Goal: Task Accomplishment & Management: Manage account settings

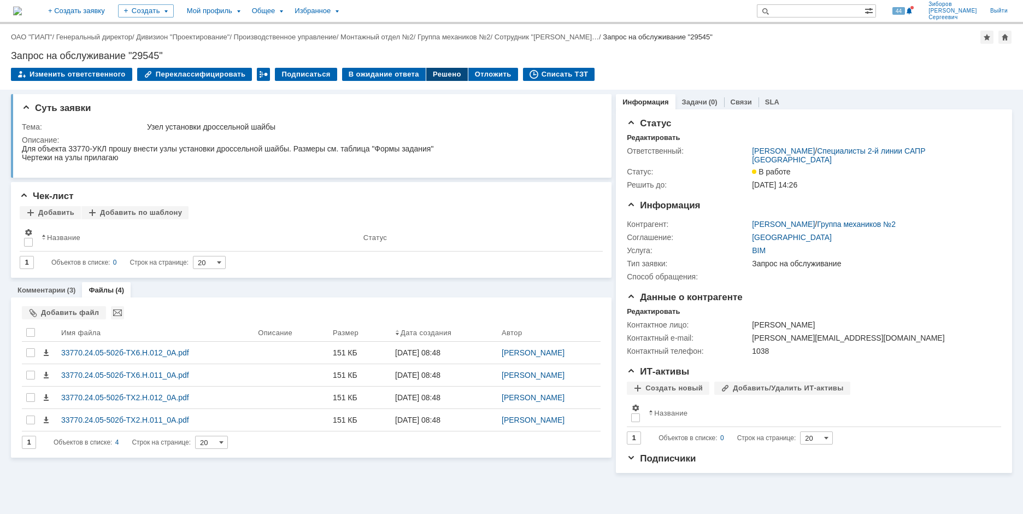
click at [437, 78] on div "Решено" at bounding box center [447, 74] width 42 height 13
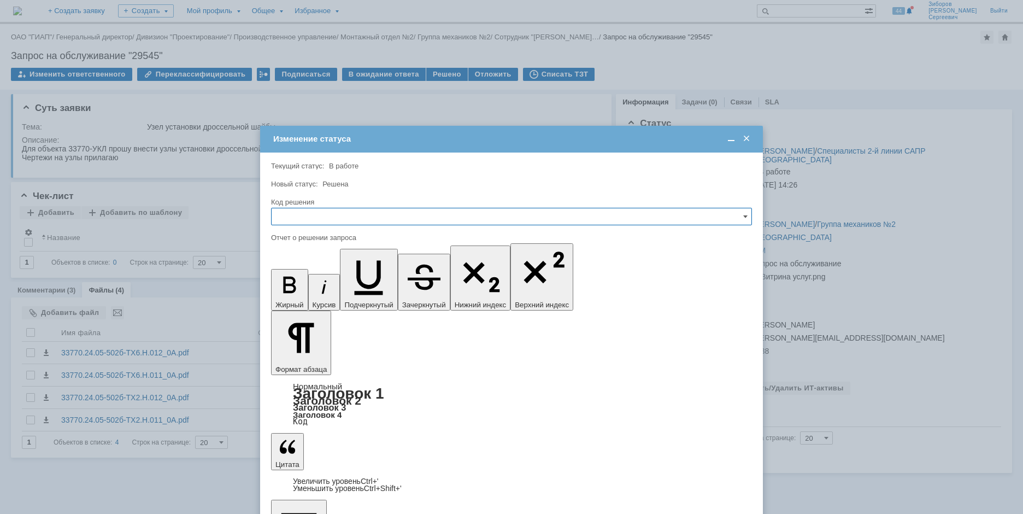
click at [327, 213] on input "text" at bounding box center [511, 216] width 481 height 17
click at [305, 296] on div "Решено" at bounding box center [512, 290] width 480 height 17
type input "Решено"
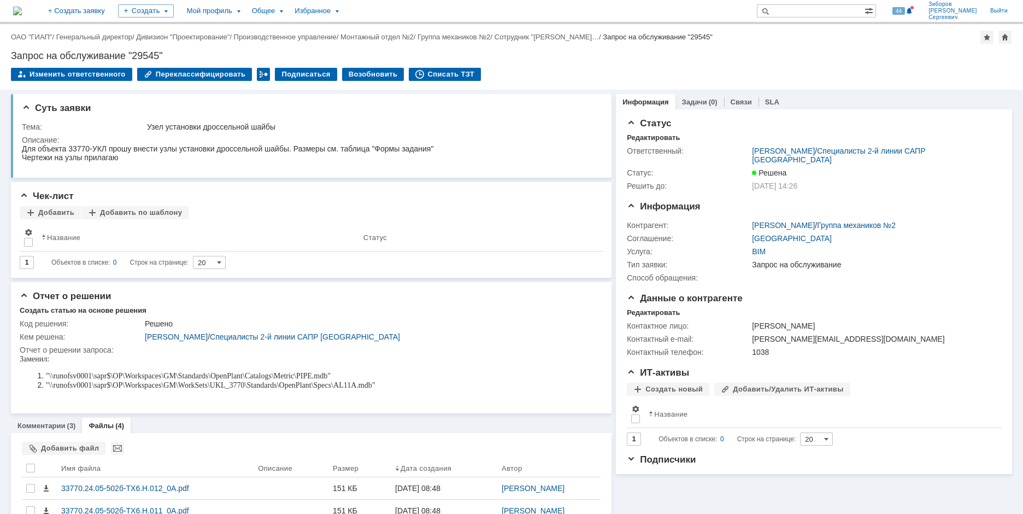
click at [22, 12] on img at bounding box center [17, 11] width 9 height 9
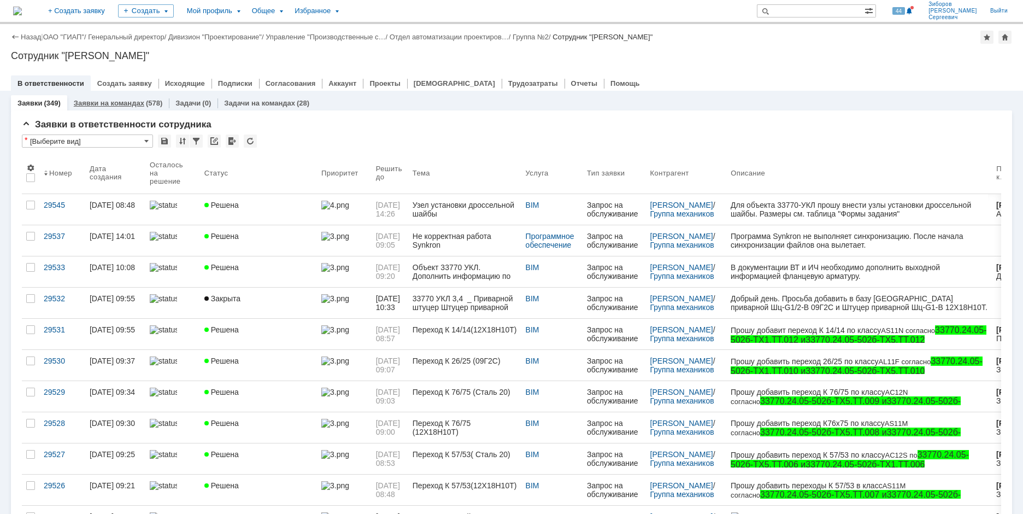
click at [114, 98] on div "Заявки на командах (578)" at bounding box center [118, 103] width 102 height 16
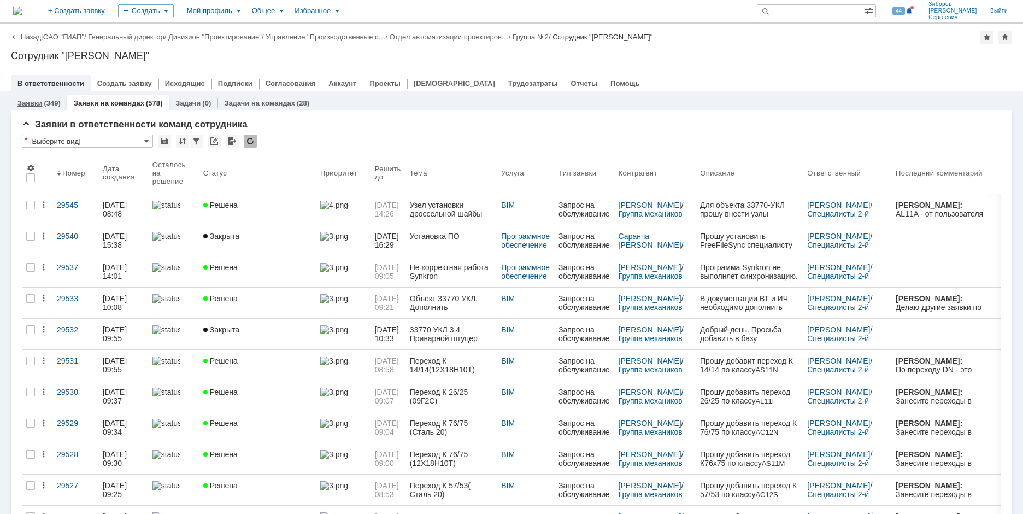
click at [30, 98] on div "Заявки (349)" at bounding box center [39, 103] width 56 height 16
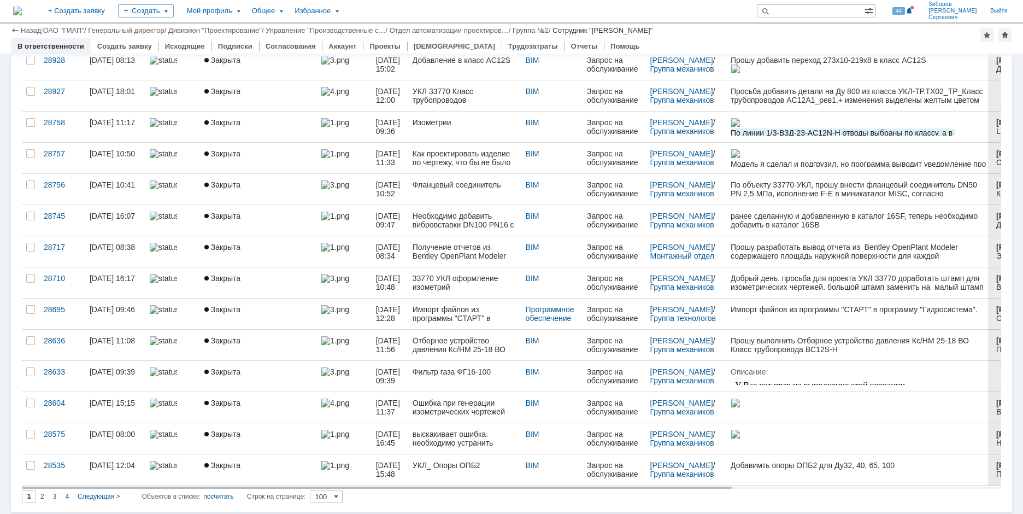
scroll to position [2788, 0]
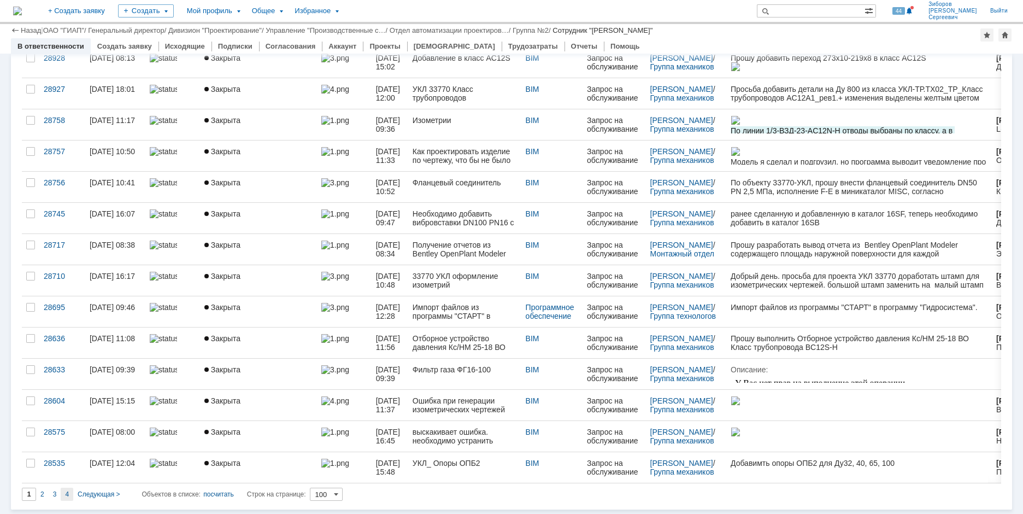
click at [67, 496] on span "4" at bounding box center [67, 494] width 4 height 8
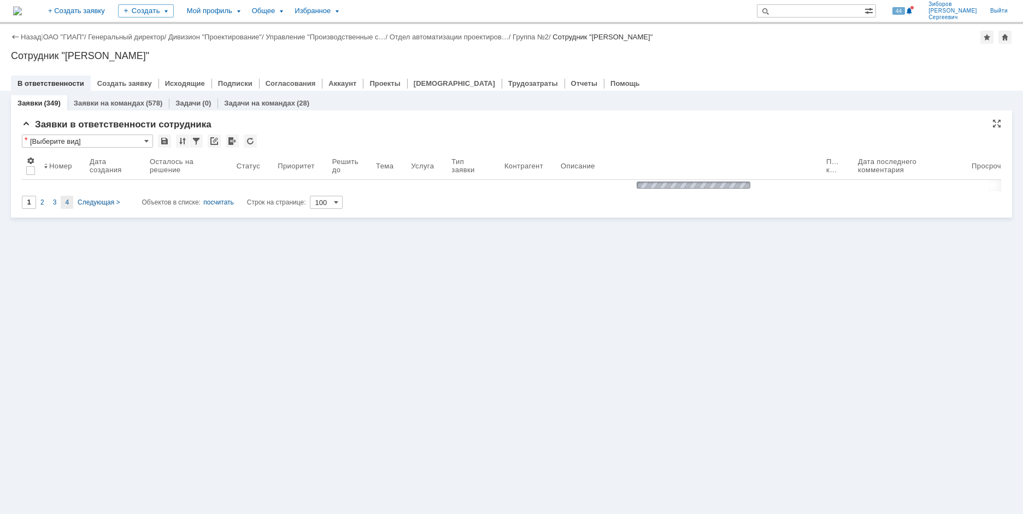
scroll to position [0, 0]
type input "4"
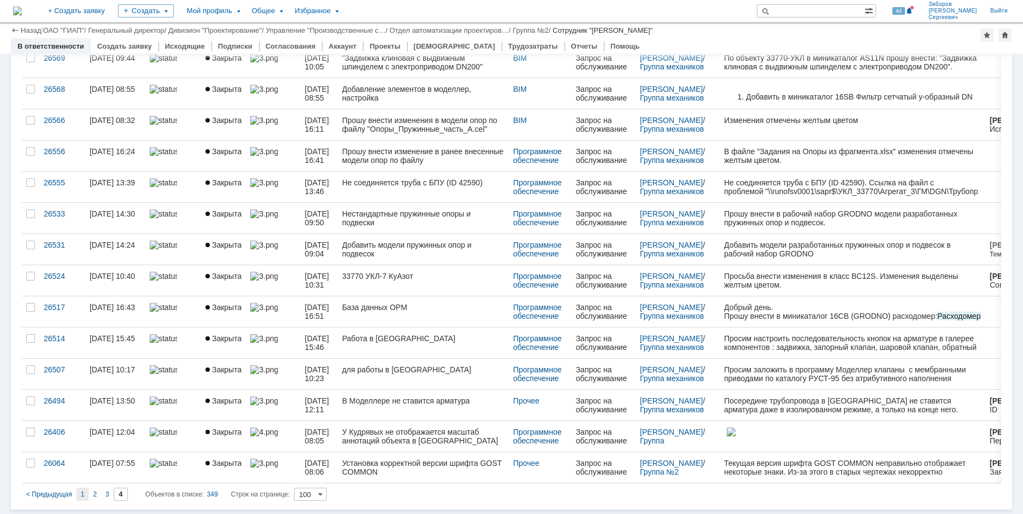
click at [85, 493] on div "1" at bounding box center [82, 493] width 13 height 13
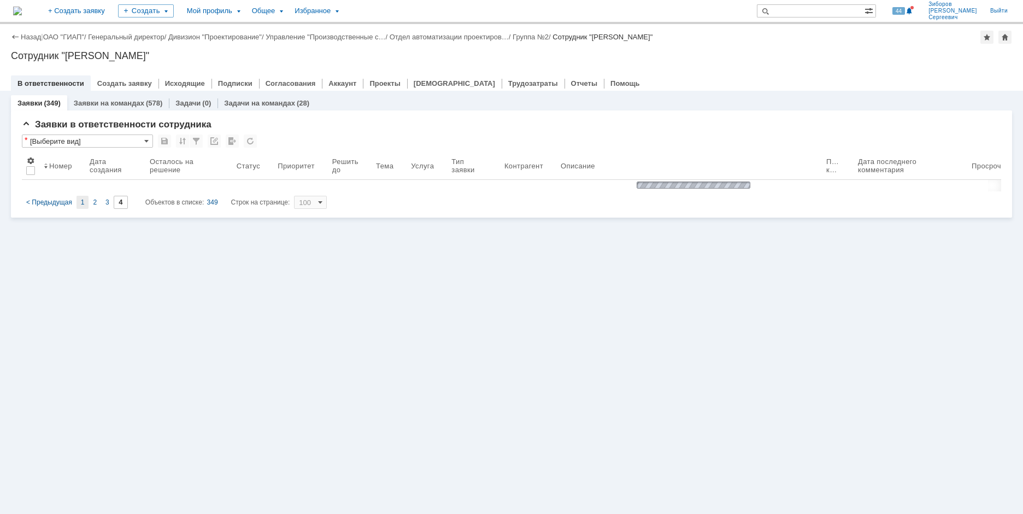
type input "1"
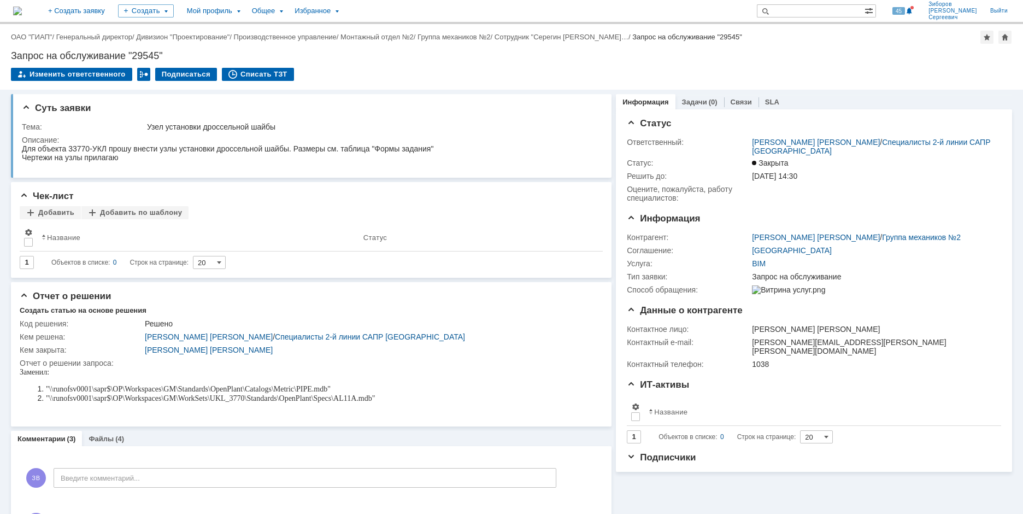
click at [22, 9] on img at bounding box center [17, 11] width 9 height 9
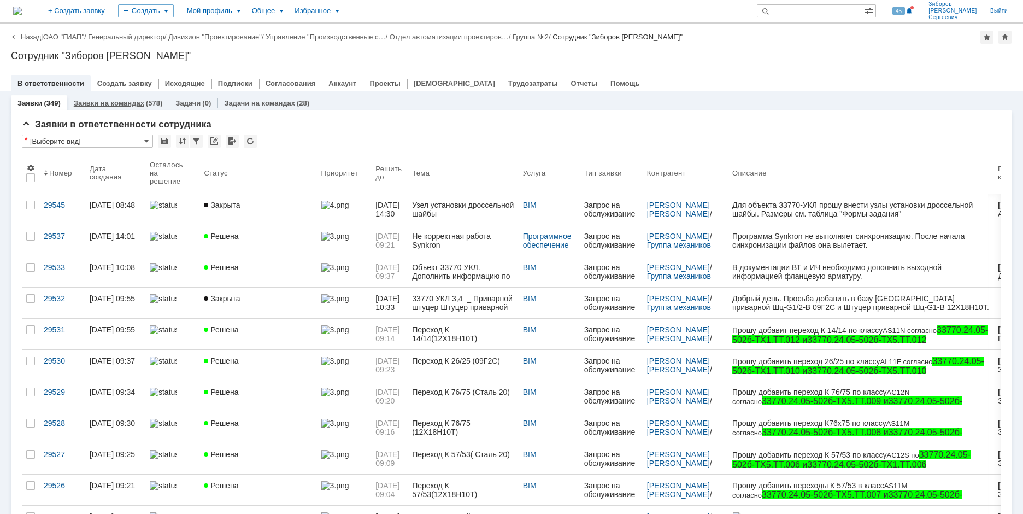
click at [121, 105] on link "Заявки на командах" at bounding box center [109, 103] width 70 height 8
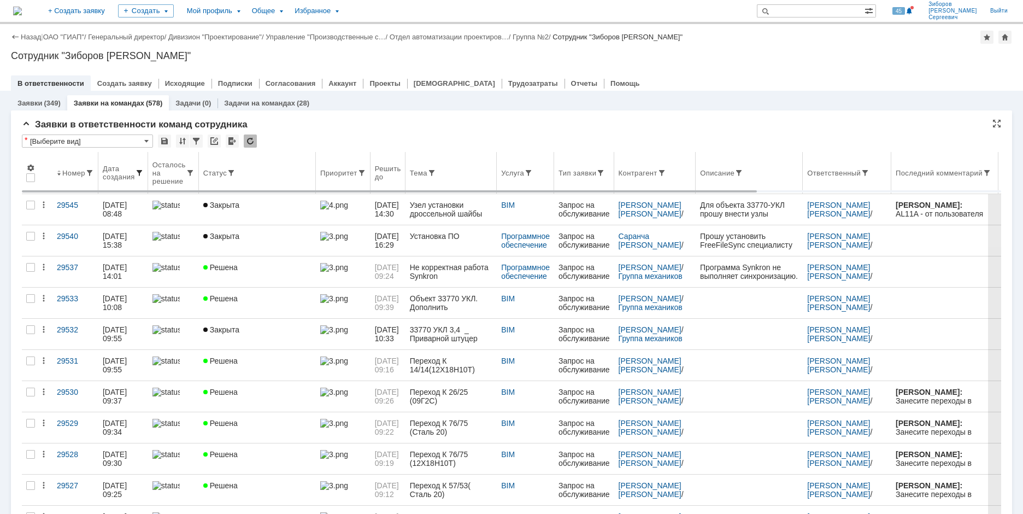
click at [141, 172] on span at bounding box center [139, 172] width 9 height 9
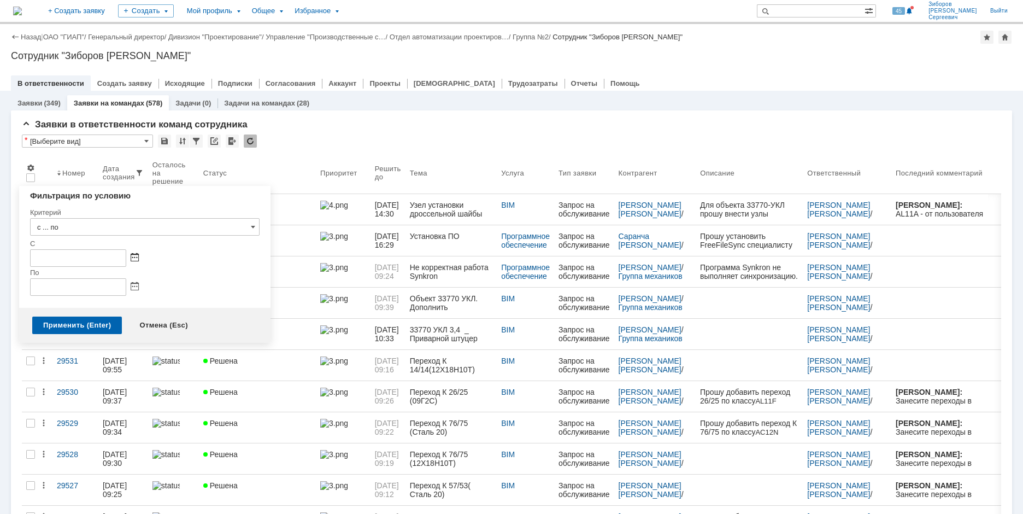
click at [133, 255] on span at bounding box center [135, 258] width 8 height 9
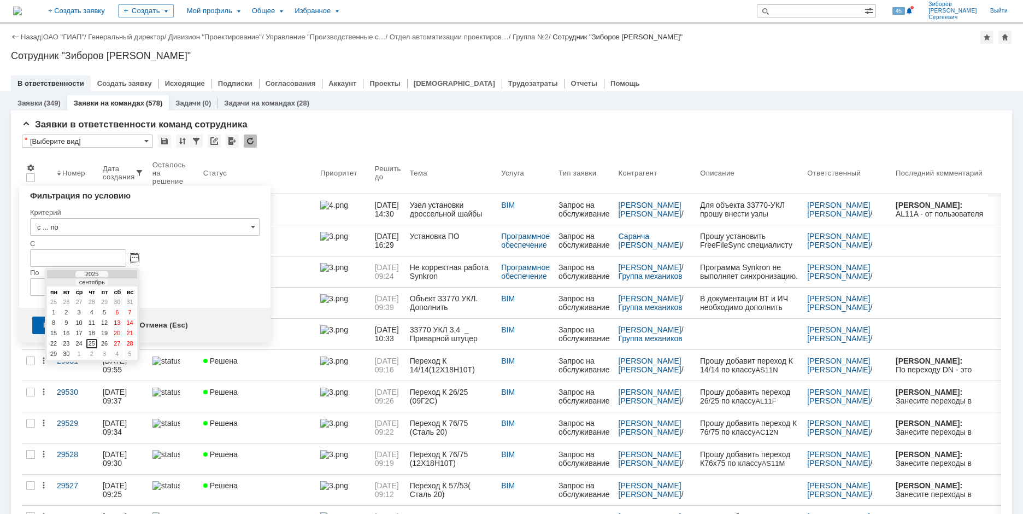
click at [58, 281] on div at bounding box center [61, 282] width 8 height 7
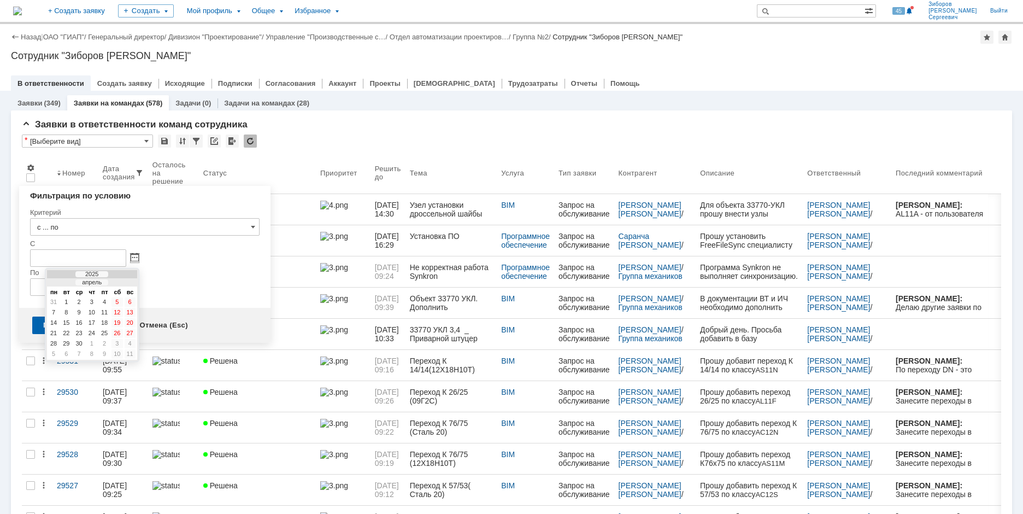
click at [58, 281] on div at bounding box center [61, 282] width 8 height 7
click at [80, 299] on div "1" at bounding box center [79, 301] width 11 height 9
type input "01.01.2025 00:00"
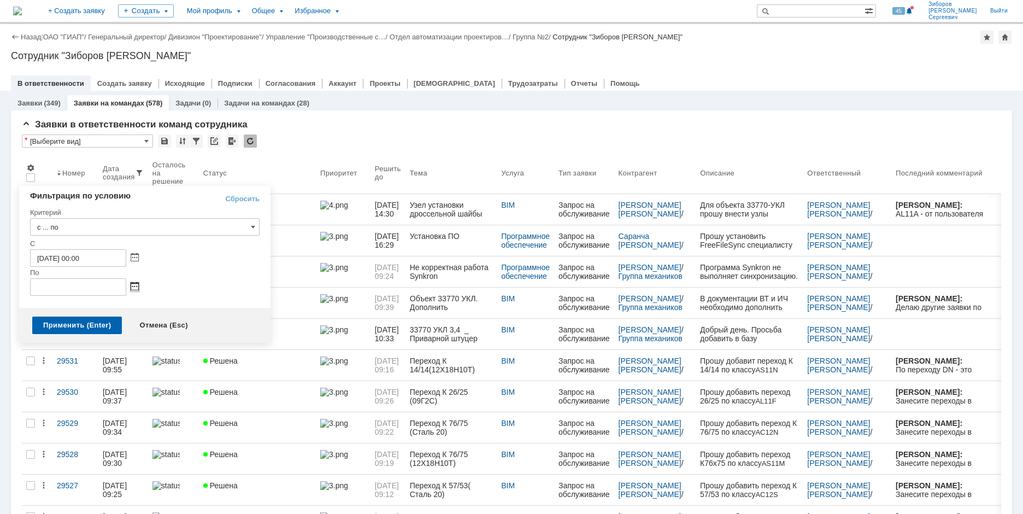
click at [137, 285] on span at bounding box center [135, 286] width 8 height 9
click at [92, 371] on div "25" at bounding box center [91, 372] width 11 height 9
type input "25.09.2025 23:59"
click at [74, 328] on div "Применить (Enter)" at bounding box center [77, 324] width 90 height 17
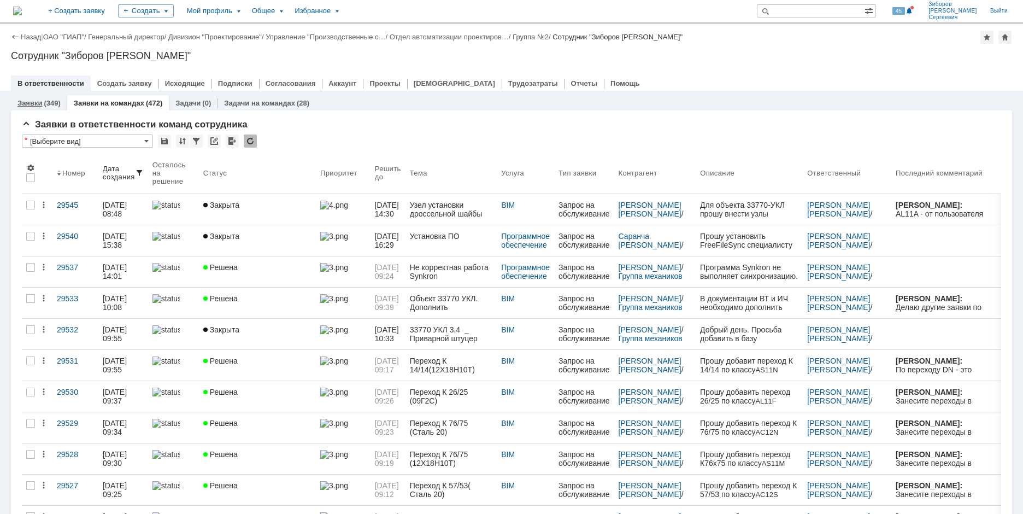
click at [21, 99] on link "Заявки" at bounding box center [29, 103] width 25 height 8
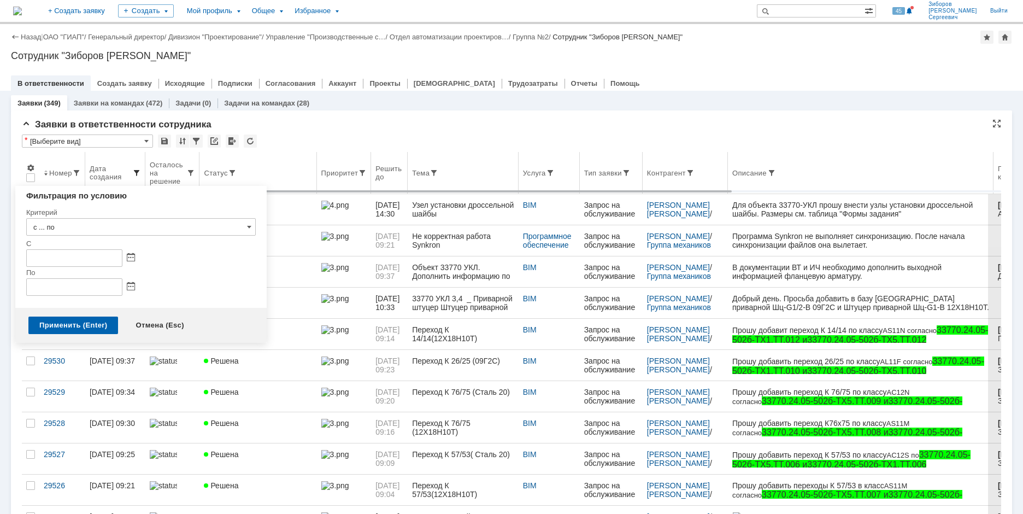
click at [138, 171] on span at bounding box center [136, 172] width 9 height 9
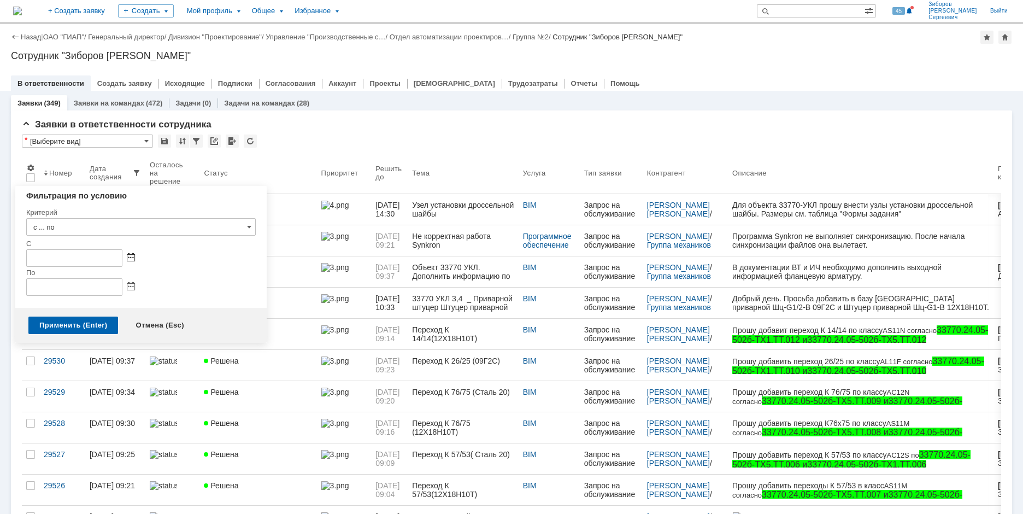
click at [133, 260] on span at bounding box center [131, 258] width 8 height 9
click at [56, 283] on div at bounding box center [57, 282] width 8 height 7
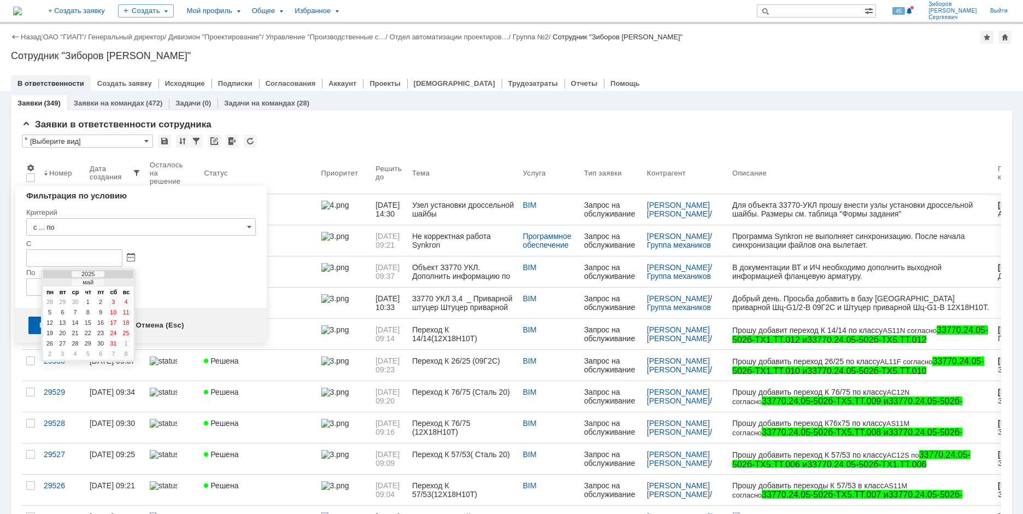
click at [57, 283] on div at bounding box center [57, 282] width 8 height 7
click at [76, 300] on div "1" at bounding box center [75, 301] width 11 height 9
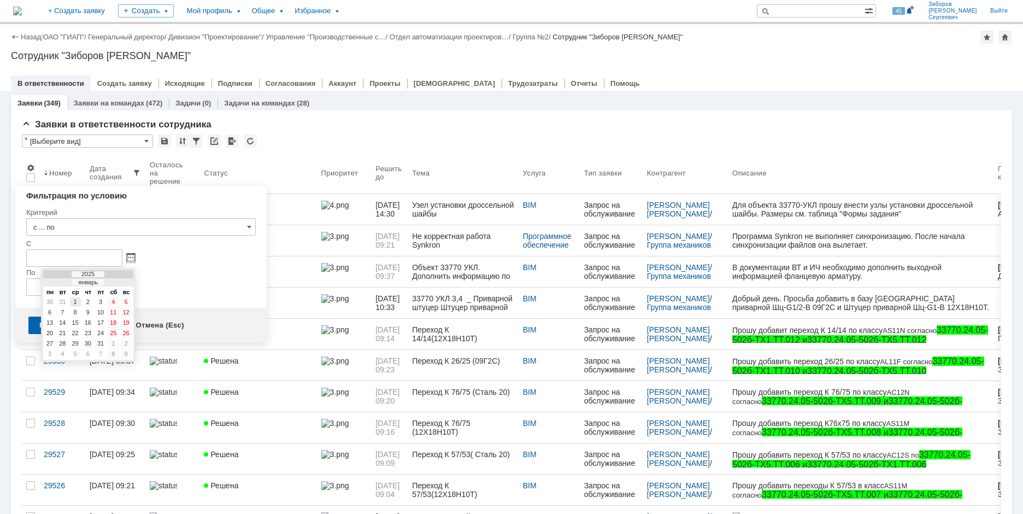
type input "01.01.2025 00:00"
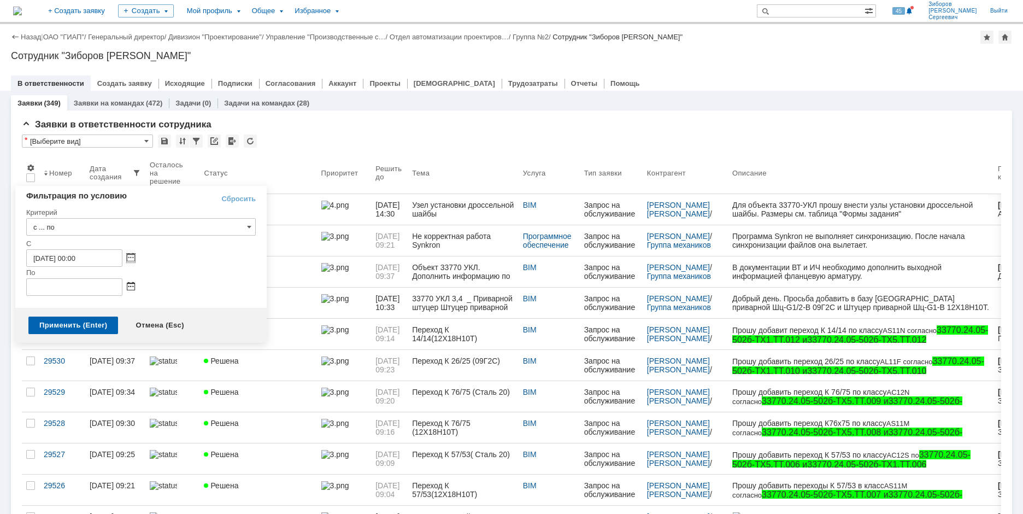
click at [132, 287] on span at bounding box center [131, 286] width 8 height 9
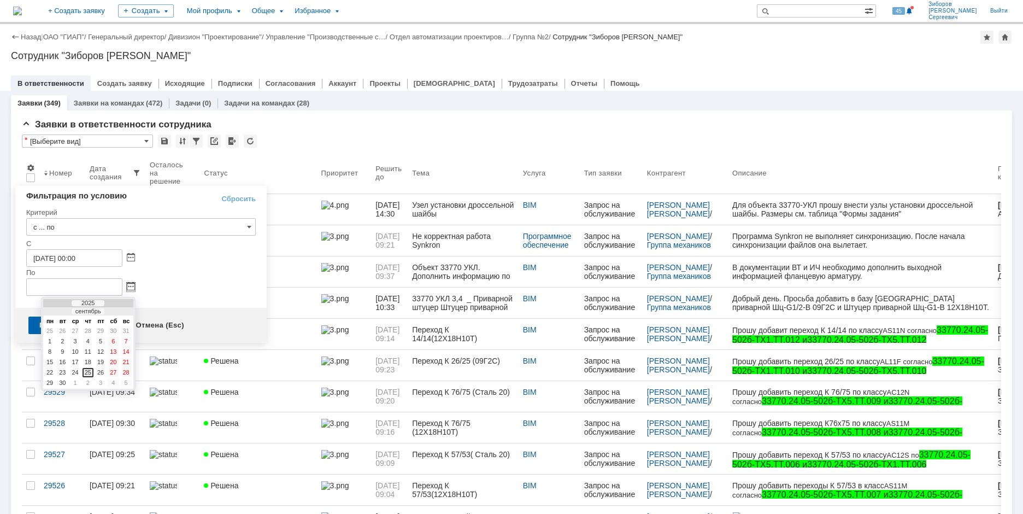
click at [89, 369] on div "25" at bounding box center [88, 372] width 11 height 9
type input "25.09.2025 23:59"
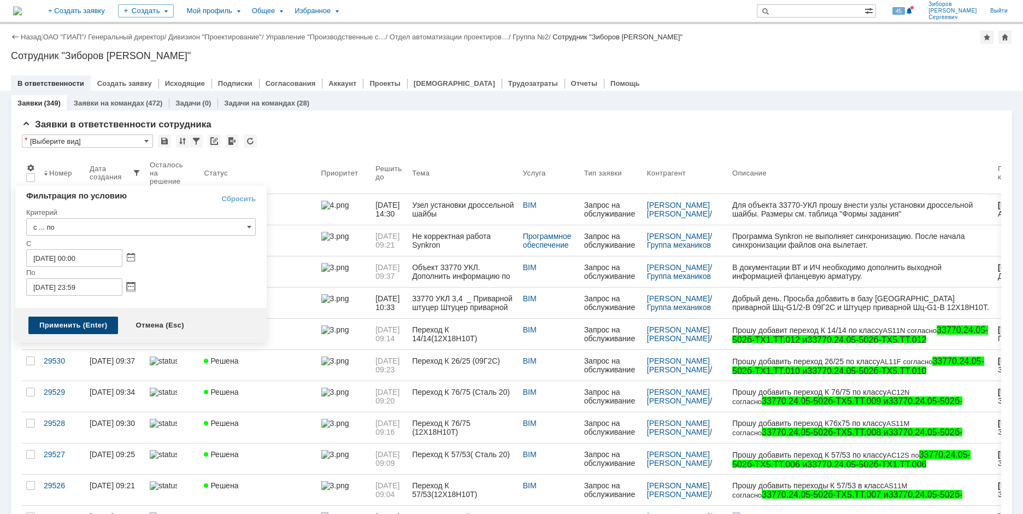
click at [78, 328] on div "Применить (Enter)" at bounding box center [73, 324] width 90 height 17
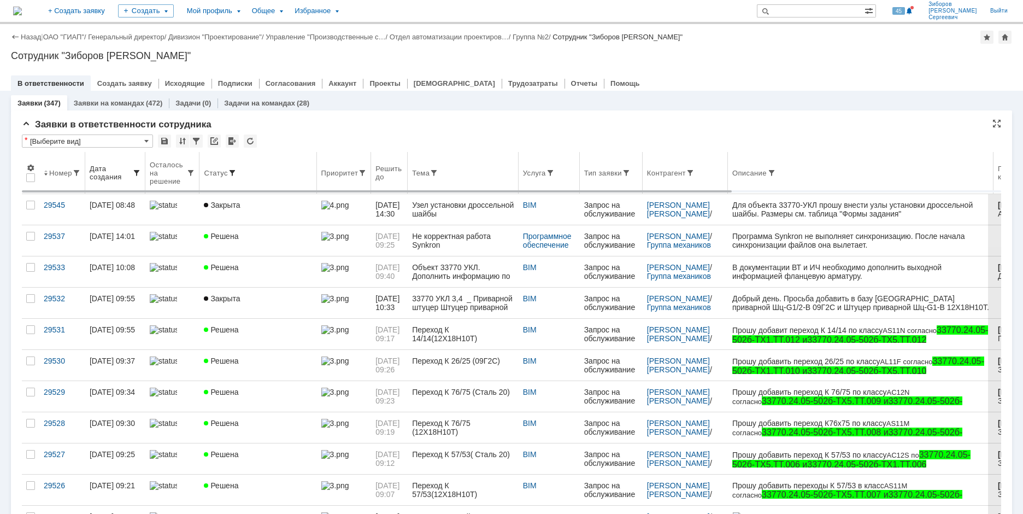
click at [231, 172] on span at bounding box center [232, 172] width 9 height 9
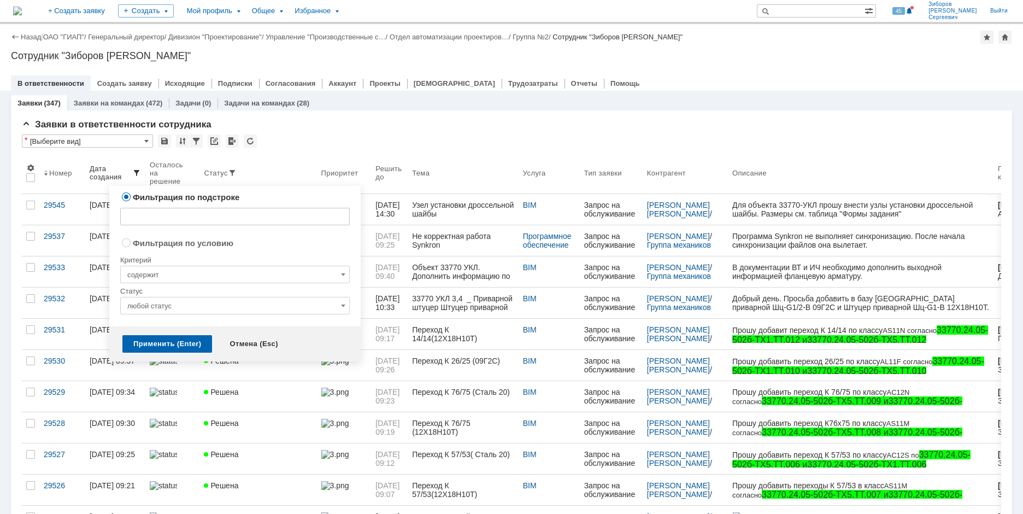
click at [190, 308] on input "любой статус" at bounding box center [234, 305] width 229 height 17
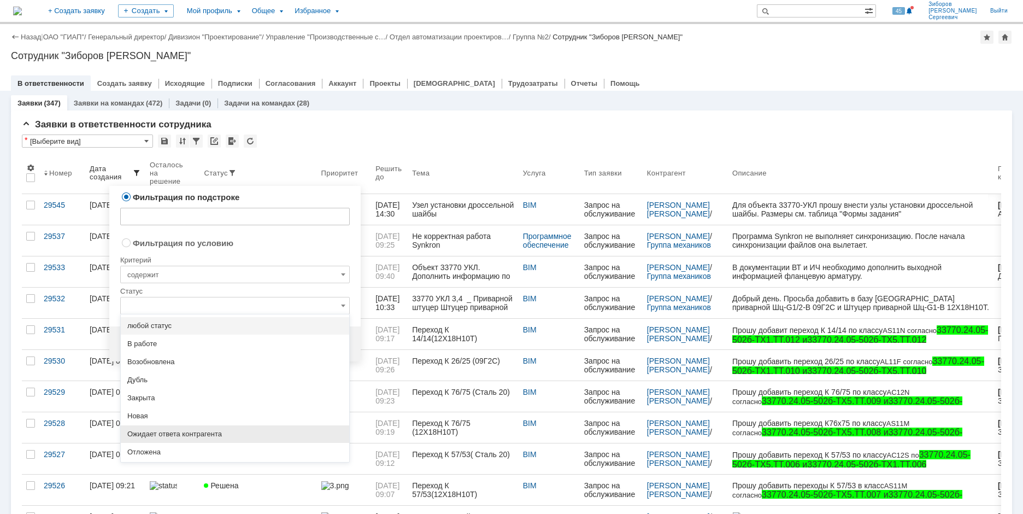
click at [180, 434] on span "Ожидает ответа контрагента" at bounding box center [234, 433] width 215 height 9
radio input "false"
radio input "true"
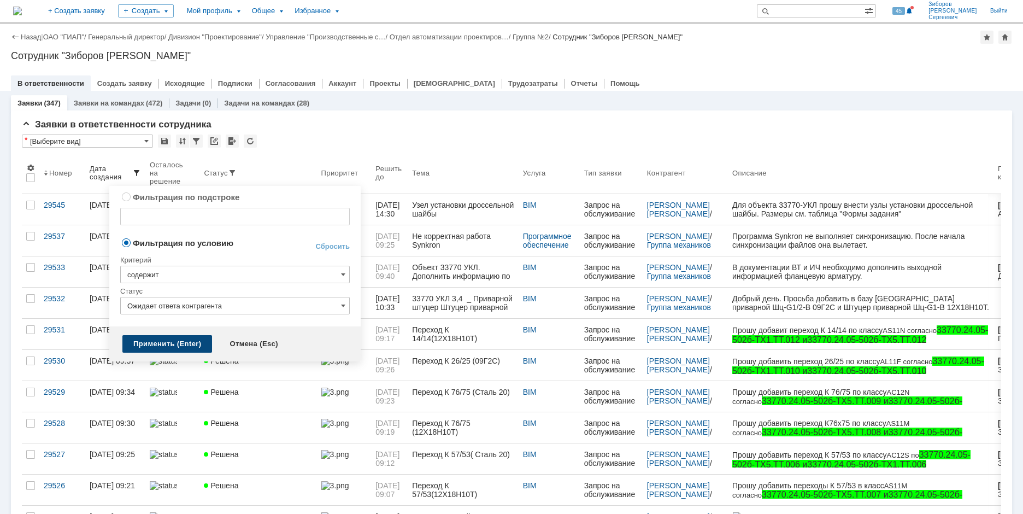
type input "Ожидает ответа контрагента"
click at [167, 336] on div "Применить (Enter)" at bounding box center [167, 343] width 90 height 17
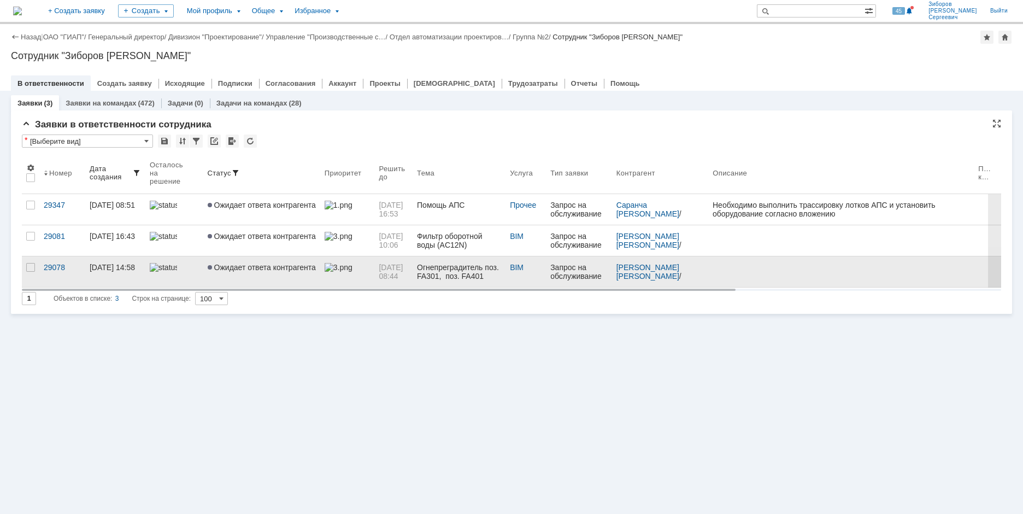
click at [232, 270] on span "Ожидает ответа контрагента" at bounding box center [262, 267] width 108 height 9
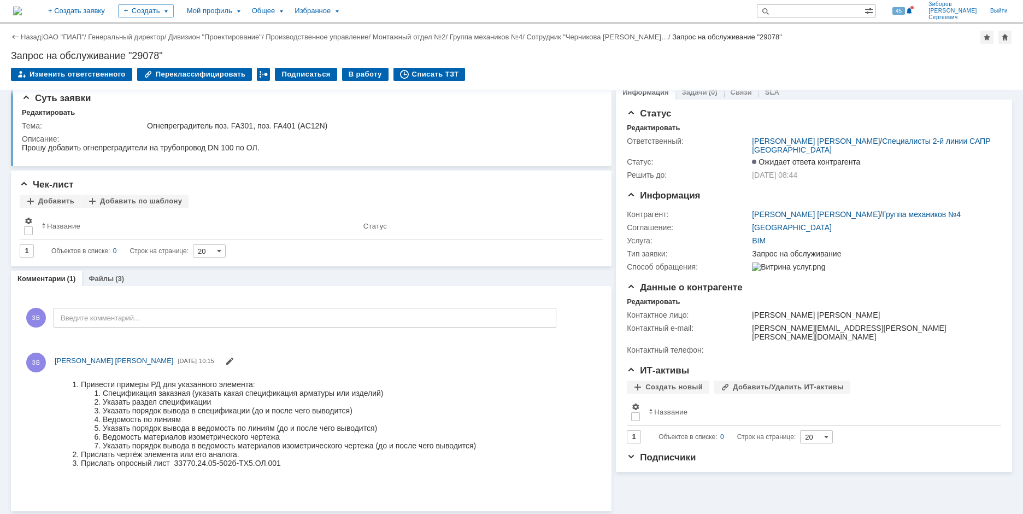
scroll to position [12, 0]
click at [112, 267] on div "Суть заявки Редактировать Тема: Огнепреградитель поз. FA301, поз. FA401 (AC12N)…" at bounding box center [311, 293] width 601 height 431
click at [113, 271] on div "Файлы (3)" at bounding box center [106, 277] width 49 height 16
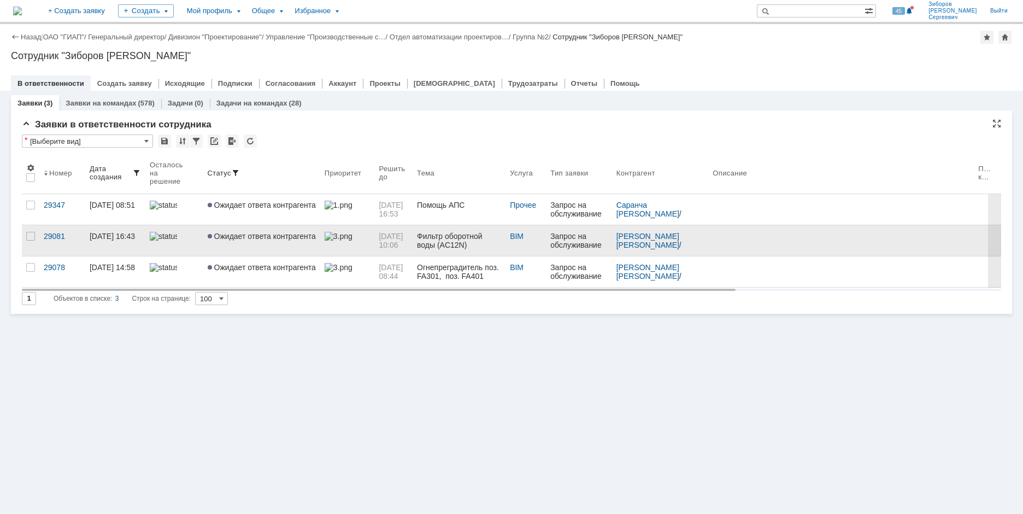
click at [242, 234] on span "Ожидает ответа контрагента" at bounding box center [262, 236] width 108 height 9
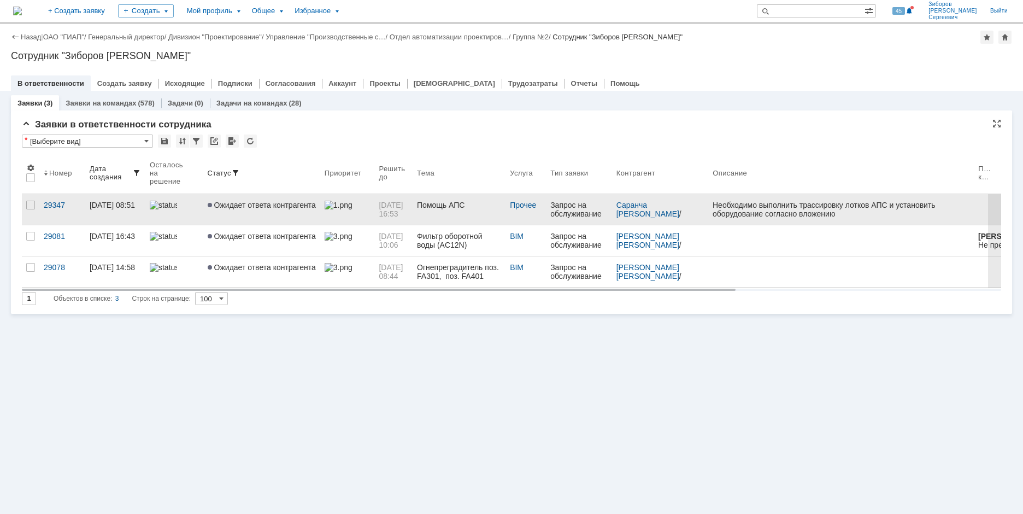
click at [249, 208] on span "Ожидает ответа контрагента" at bounding box center [262, 205] width 108 height 9
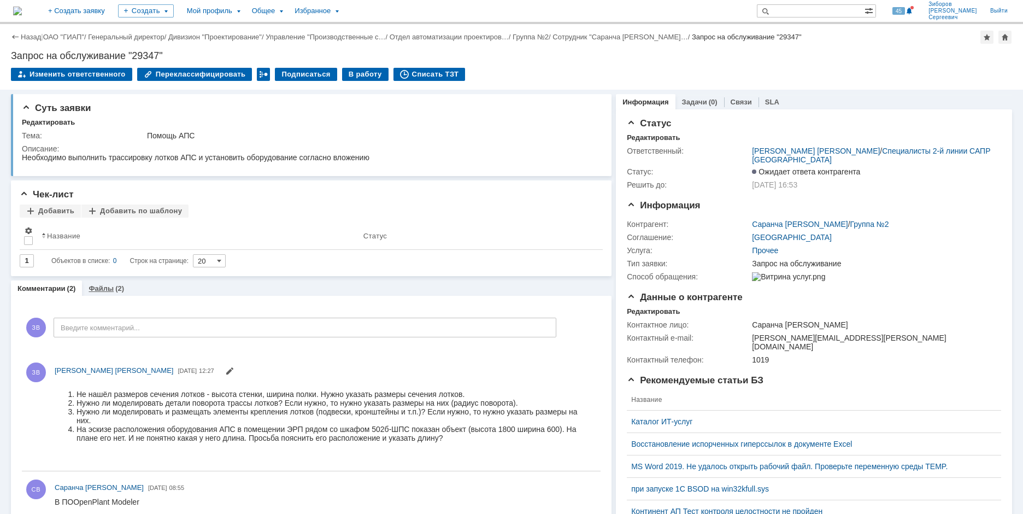
click at [121, 285] on div "Файлы (2)" at bounding box center [107, 288] width 36 height 7
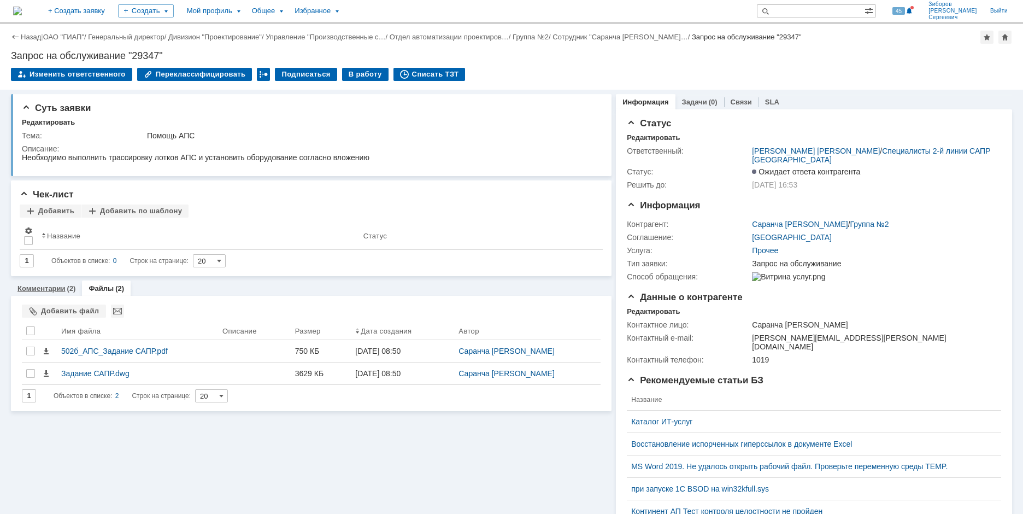
click at [44, 290] on link "Комментарии" at bounding box center [41, 288] width 48 height 8
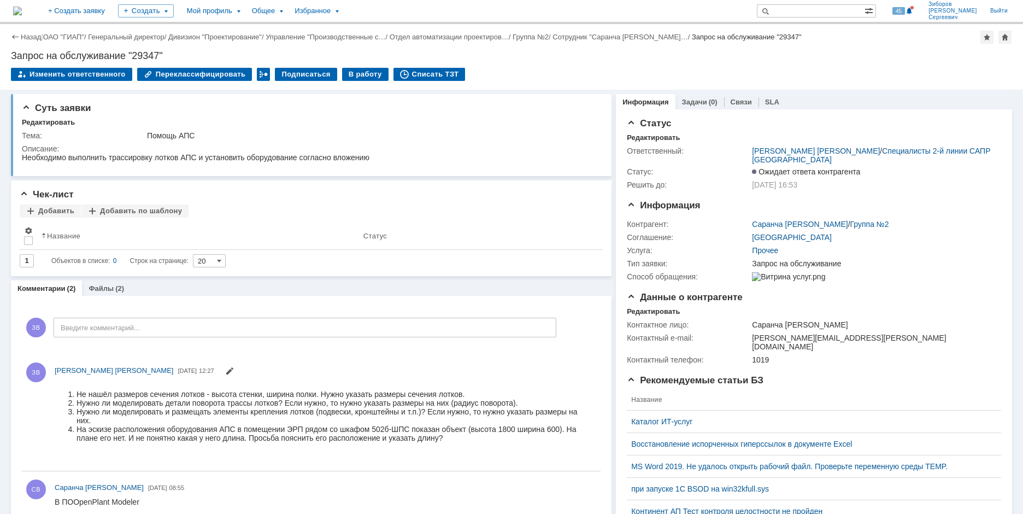
click at [22, 8] on img at bounding box center [17, 11] width 9 height 9
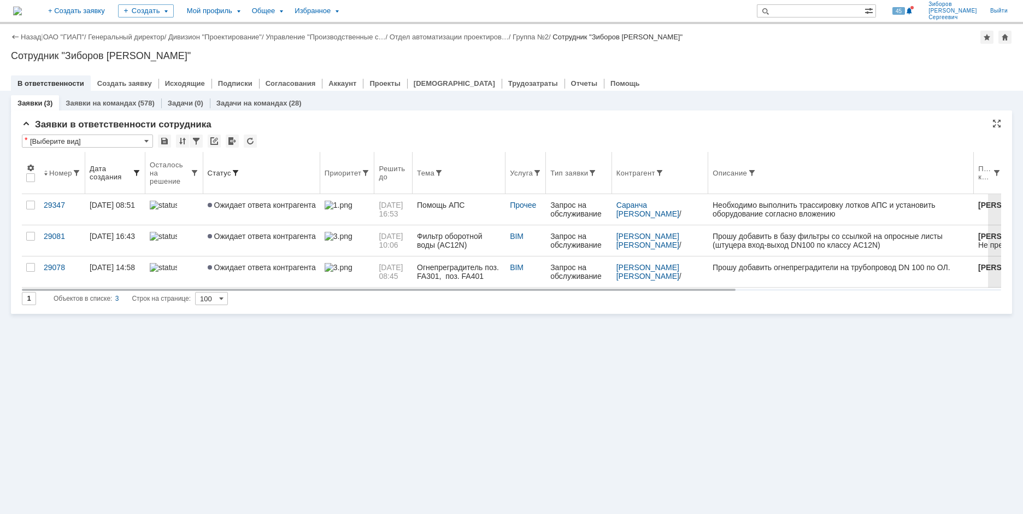
click at [234, 168] on th "Статус" at bounding box center [261, 173] width 117 height 42
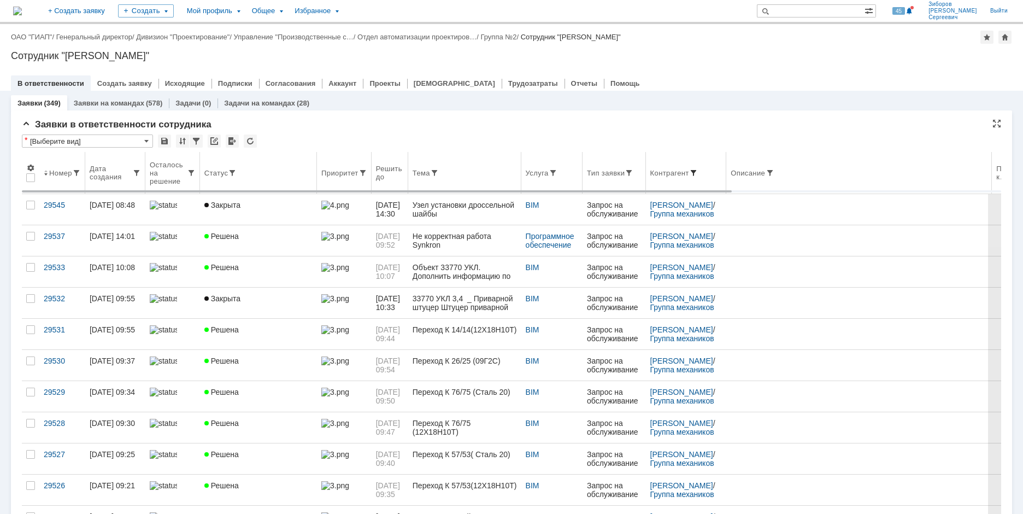
click at [698, 173] on span at bounding box center [693, 172] width 9 height 9
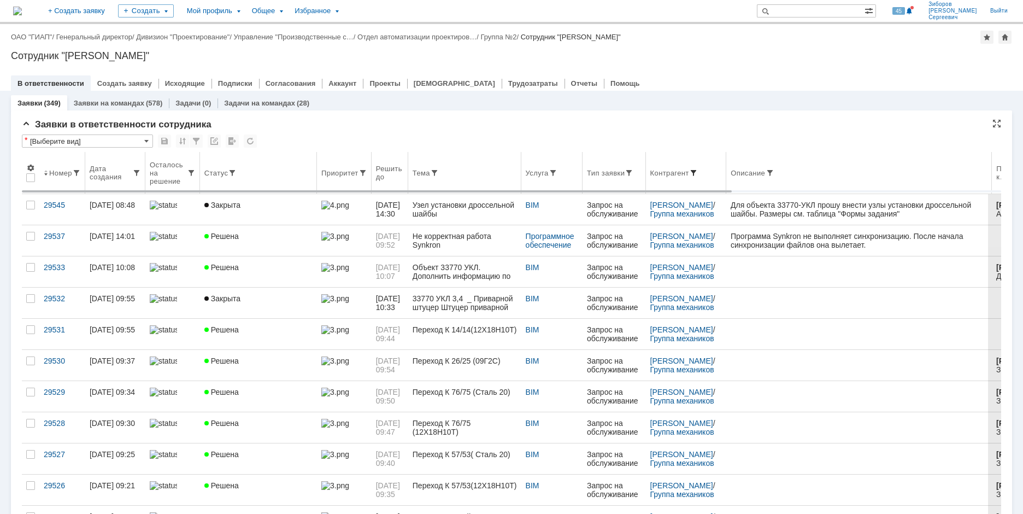
click at [697, 171] on span at bounding box center [693, 172] width 9 height 9
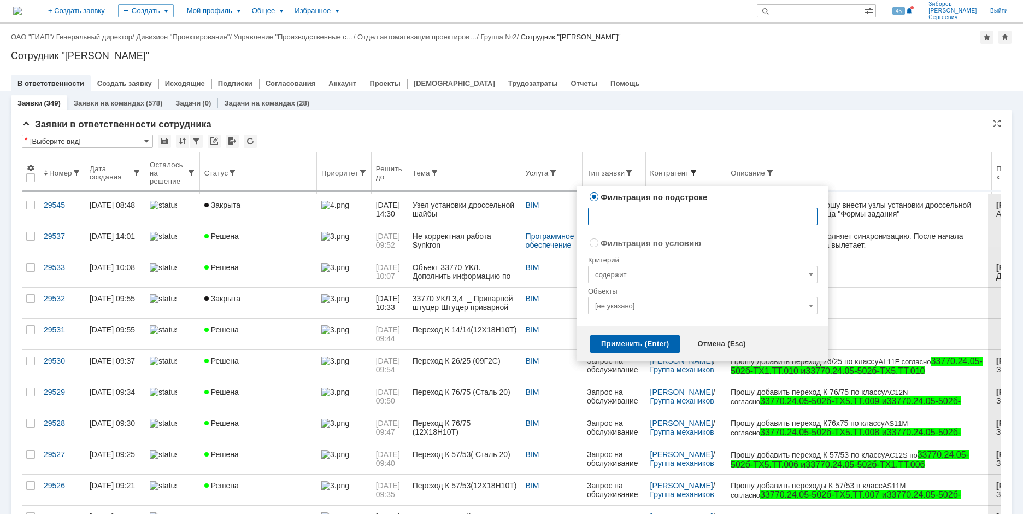
click at [698, 170] on span at bounding box center [693, 172] width 9 height 9
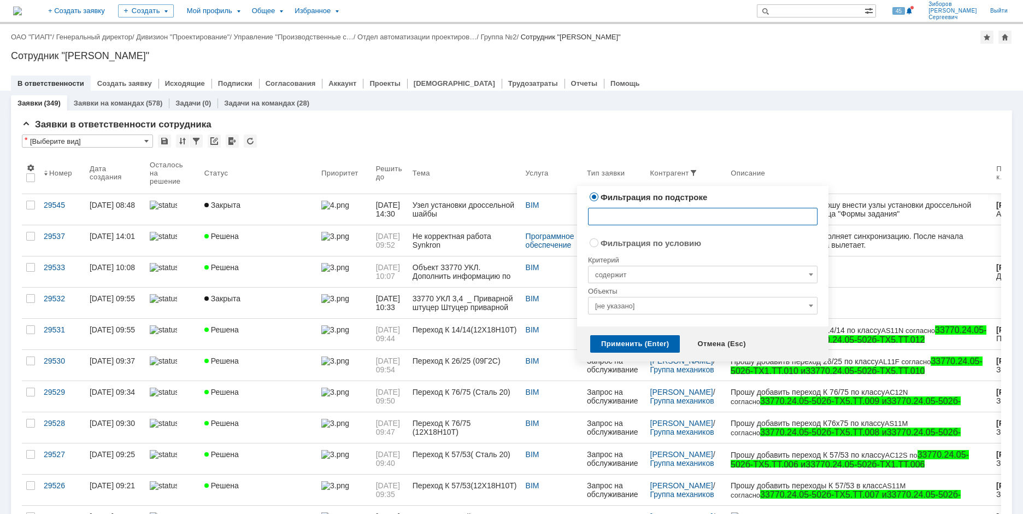
radio input "false"
radio input "true"
click at [631, 270] on input "содержит" at bounding box center [702, 274] width 229 height 17
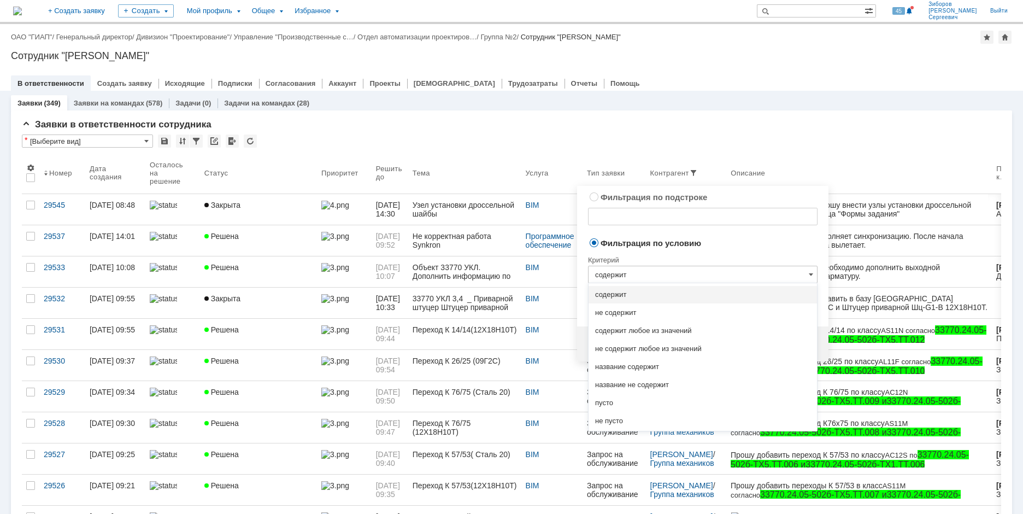
click at [631, 270] on input "содержит" at bounding box center [702, 274] width 229 height 17
click at [699, 225] on div "Фильтрация по подстроке Сбросить" at bounding box center [702, 213] width 229 height 46
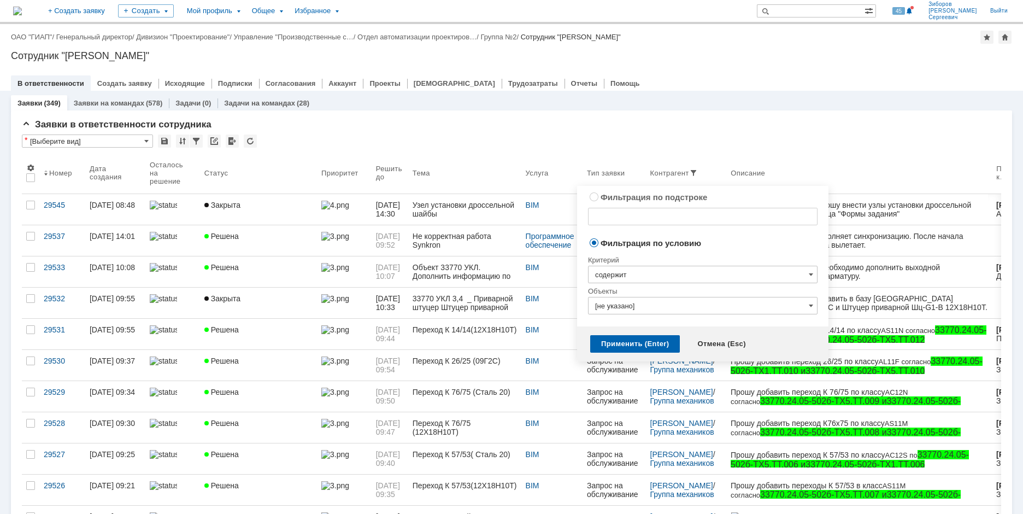
type input "содержит"
click at [642, 307] on input "[не указано]" at bounding box center [702, 305] width 229 height 17
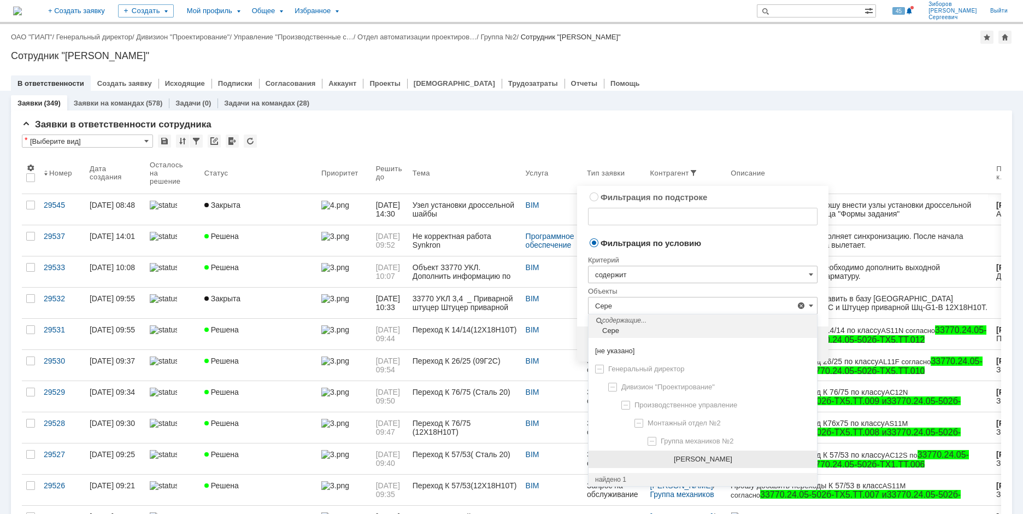
click at [730, 462] on span "Серегин Алексей Юрьевич" at bounding box center [703, 459] width 58 height 8
type input "Серегин Алексей Юрьевич"
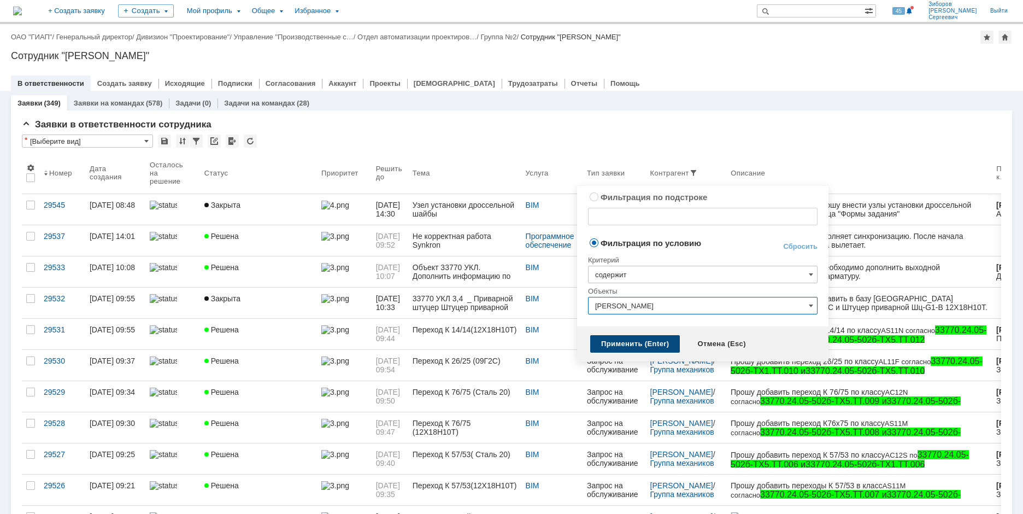
click at [624, 340] on div "Применить (Enter)" at bounding box center [635, 343] width 90 height 17
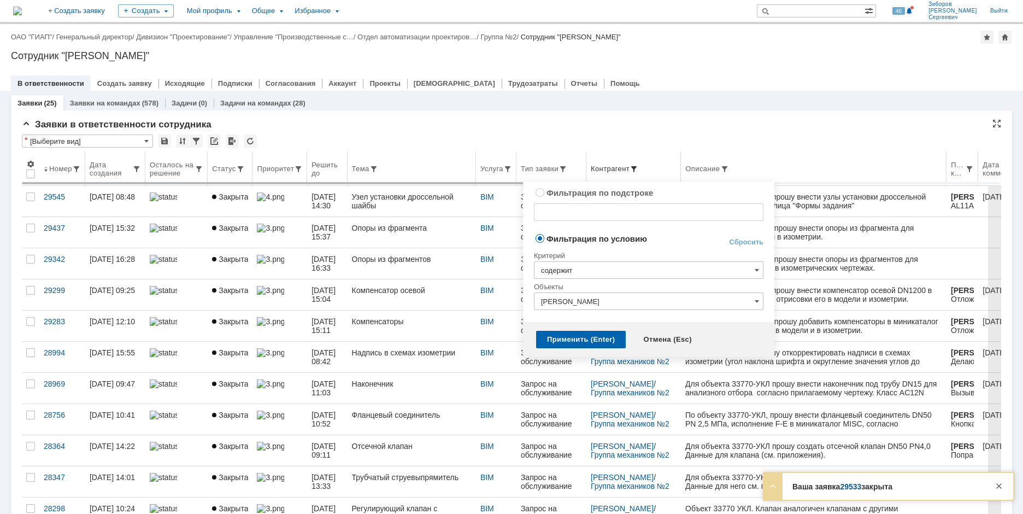
click at [638, 166] on span at bounding box center [633, 168] width 9 height 9
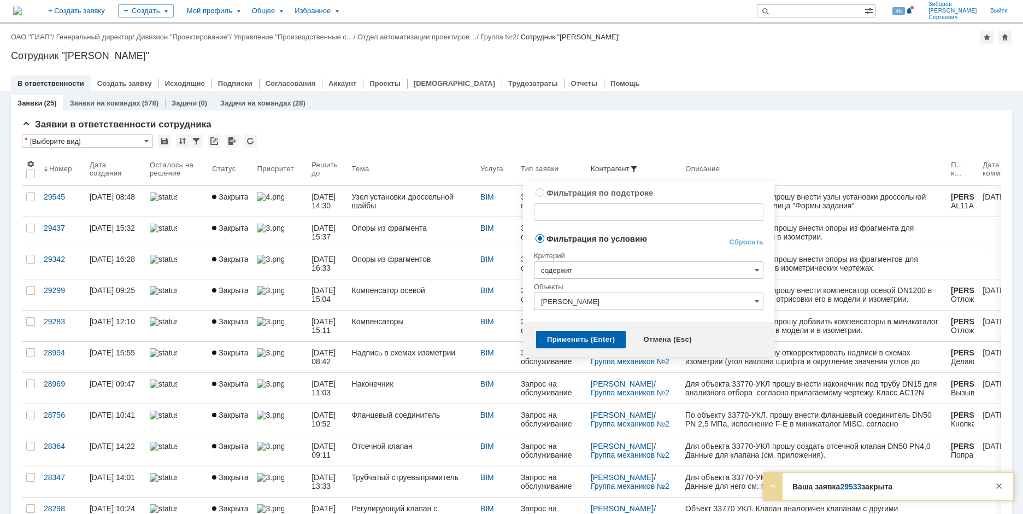
radio input "true"
click at [578, 212] on input "text" at bounding box center [648, 211] width 229 height 17
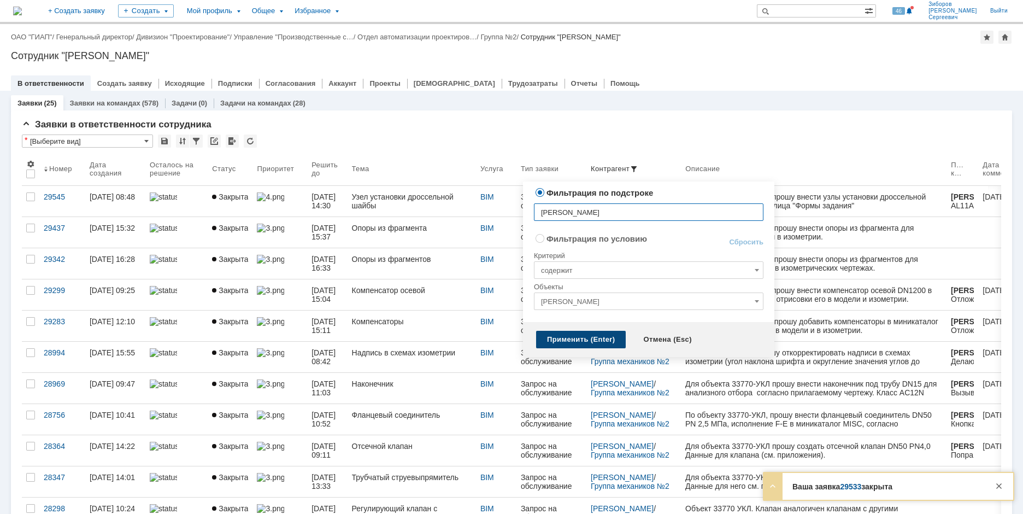
type input "Анохин"
click at [580, 341] on div "Применить (Enter)" at bounding box center [581, 339] width 90 height 17
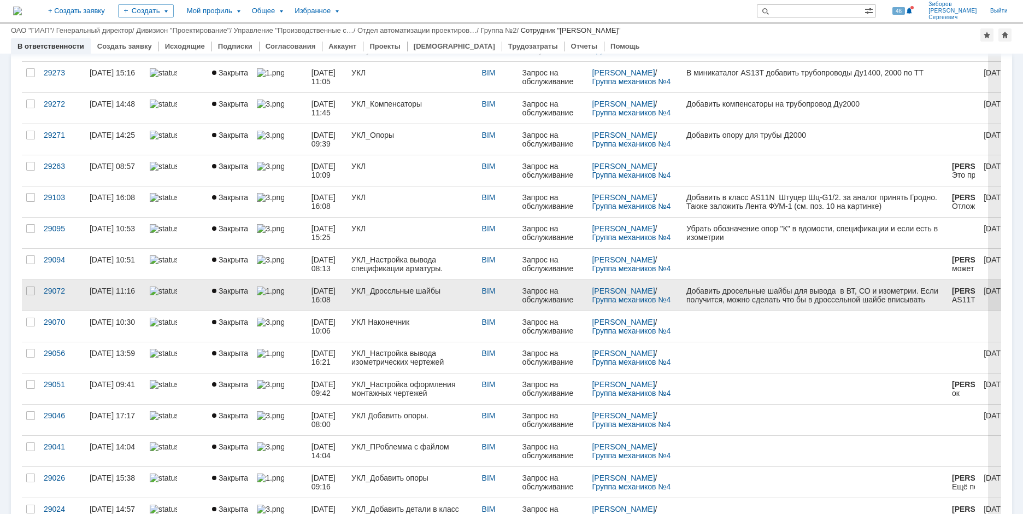
click at [425, 286] on div "УКЛ_Дроссльные шайбы" at bounding box center [412, 290] width 122 height 9
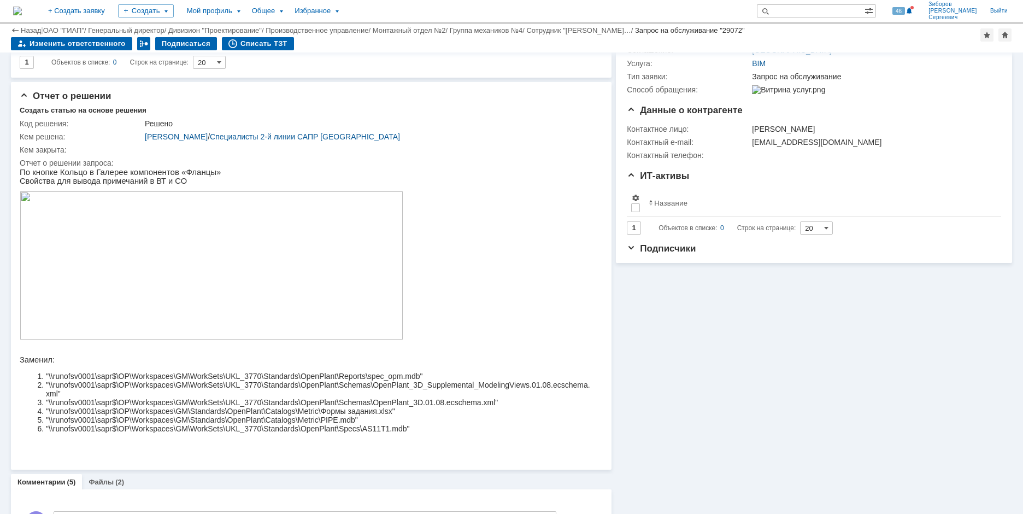
scroll to position [164, 0]
click at [22, 7] on img at bounding box center [17, 11] width 9 height 9
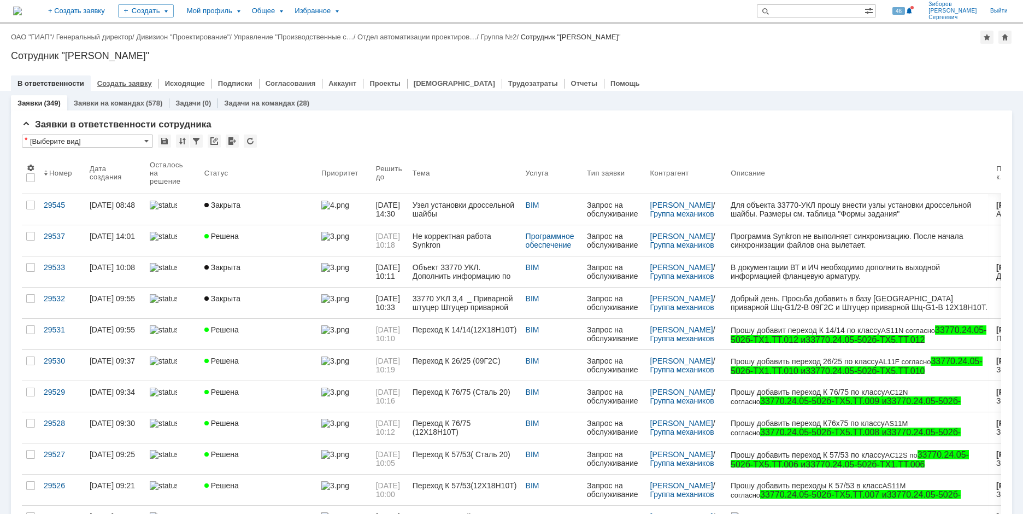
click at [135, 80] on link "Создать заявку" at bounding box center [124, 83] width 55 height 8
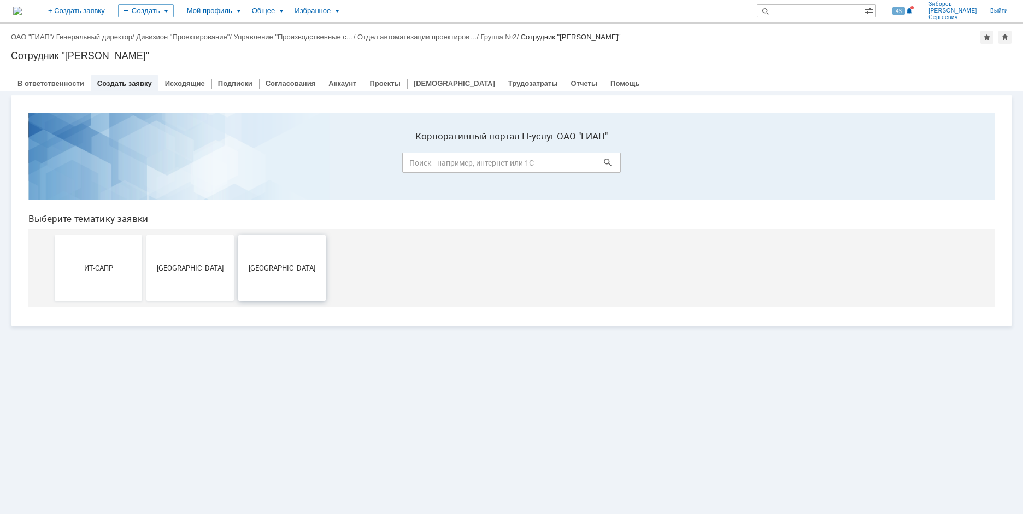
click at [290, 252] on button "Новомосковск" at bounding box center [281, 268] width 87 height 66
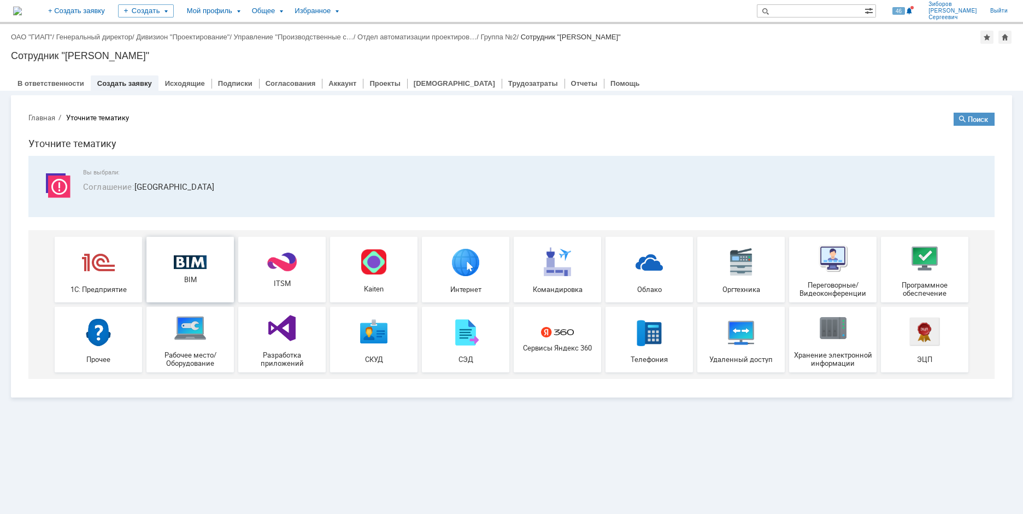
click at [202, 253] on link "BIM" at bounding box center [189, 270] width 87 height 66
click at [174, 13] on div "Создать" at bounding box center [146, 10] width 56 height 13
click at [189, 62] on link "Заявка" at bounding box center [161, 67] width 83 height 13
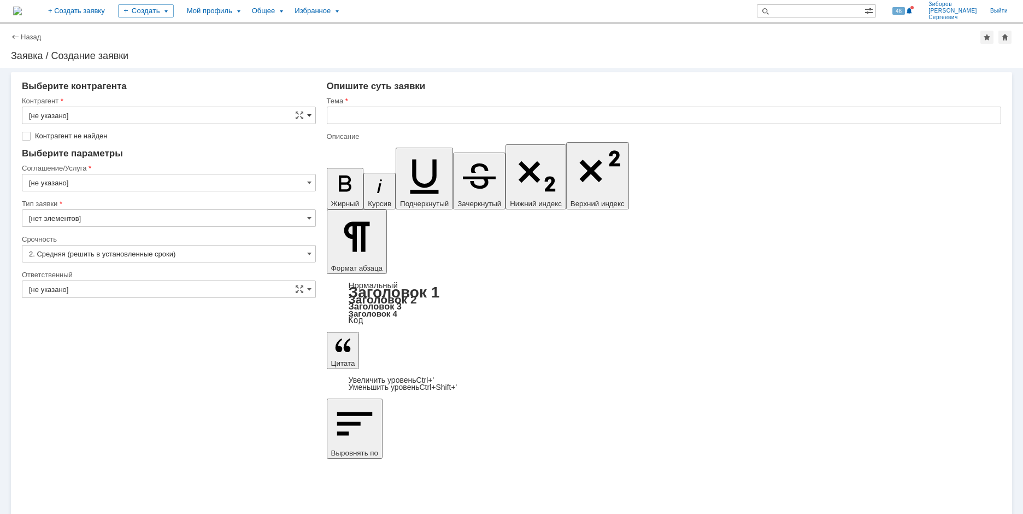
click at [309, 112] on span at bounding box center [309, 115] width 4 height 9
click at [76, 114] on input "text" at bounding box center [169, 115] width 294 height 17
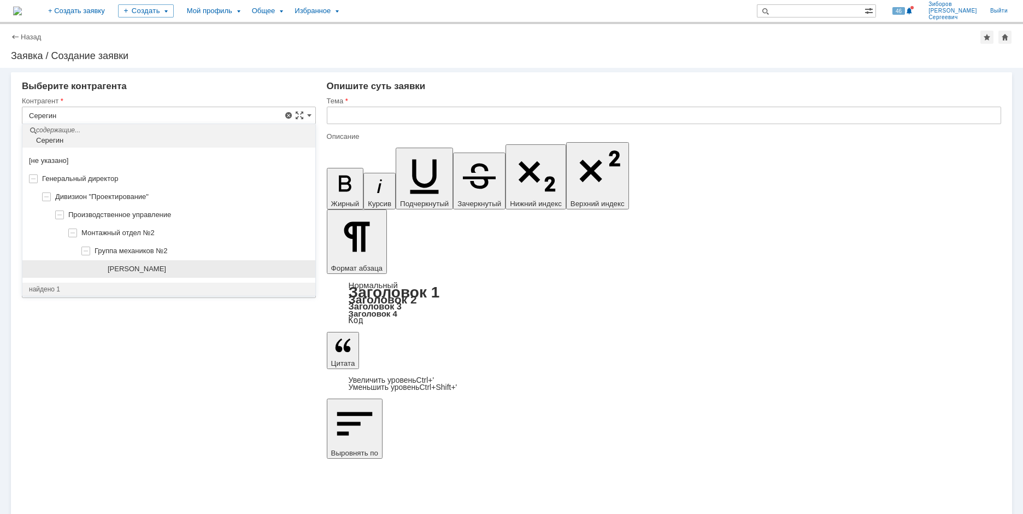
click at [166, 270] on span "Серегин Алексей Юрьевич" at bounding box center [137, 268] width 58 height 8
type input "Серегин Алексей Юрьевич"
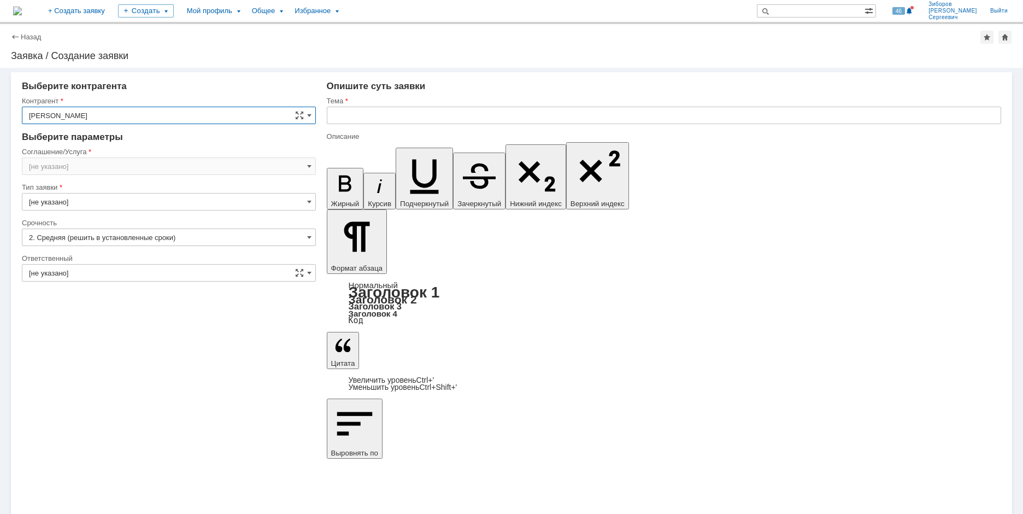
type input "Москва"
click at [307, 162] on span at bounding box center [309, 166] width 4 height 9
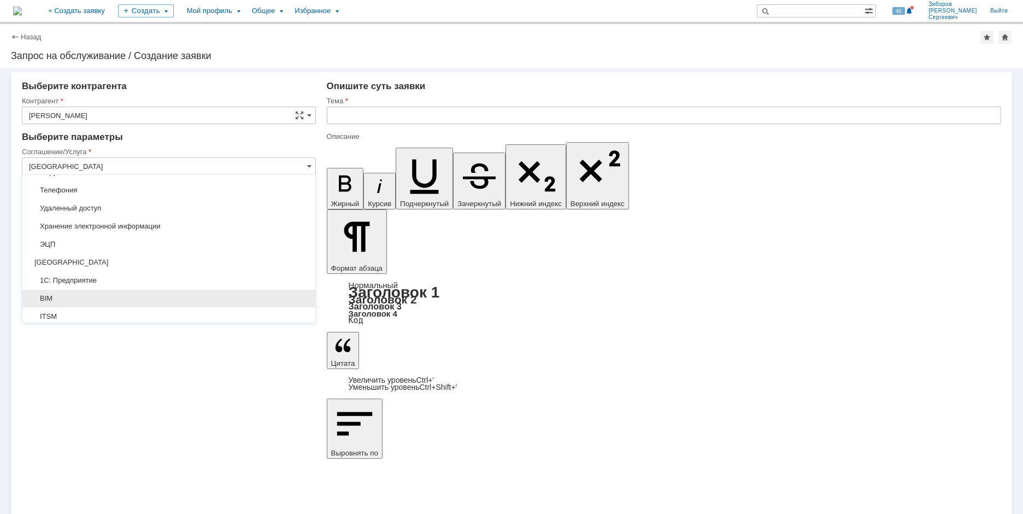
click at [57, 296] on span "BIM" at bounding box center [169, 298] width 280 height 9
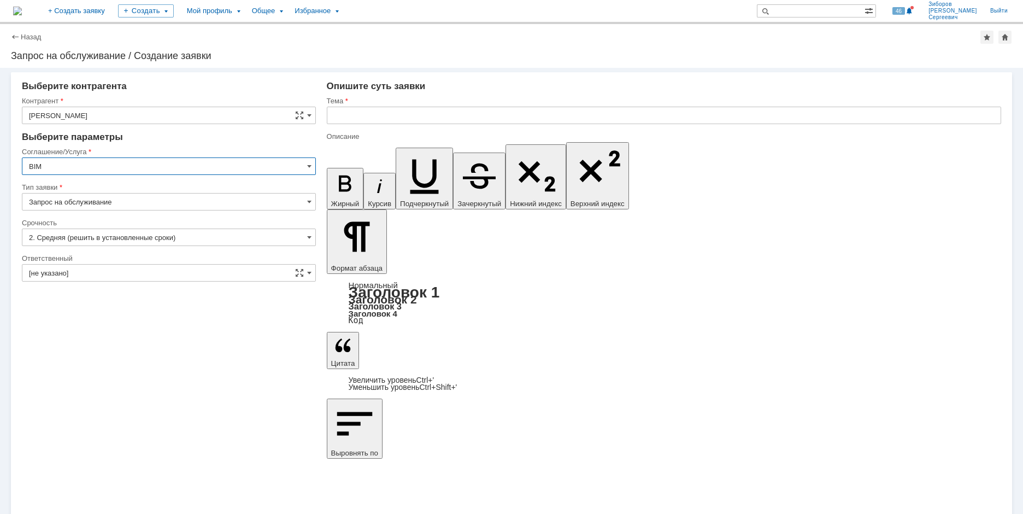
type input "BIM"
click at [310, 270] on span at bounding box center [309, 272] width 4 height 9
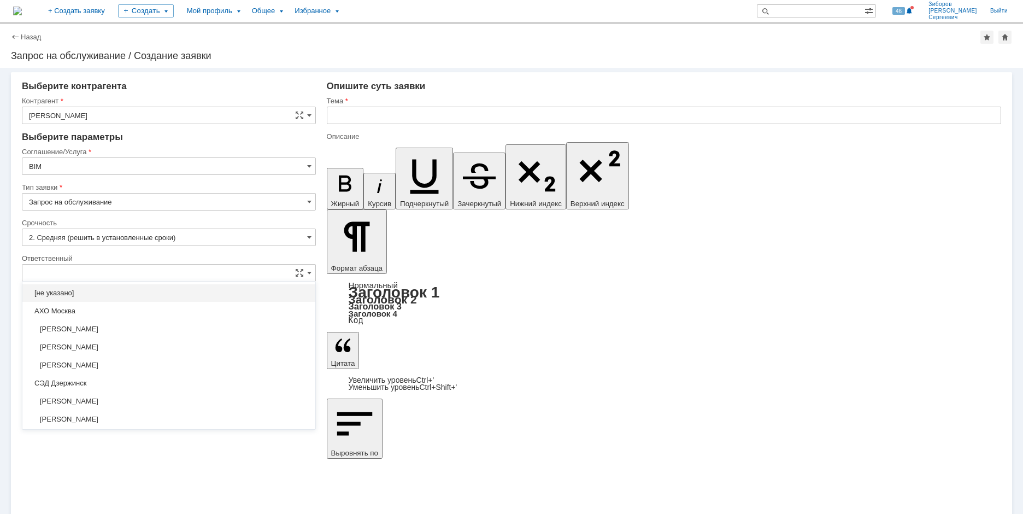
click at [66, 267] on input "text" at bounding box center [169, 272] width 294 height 17
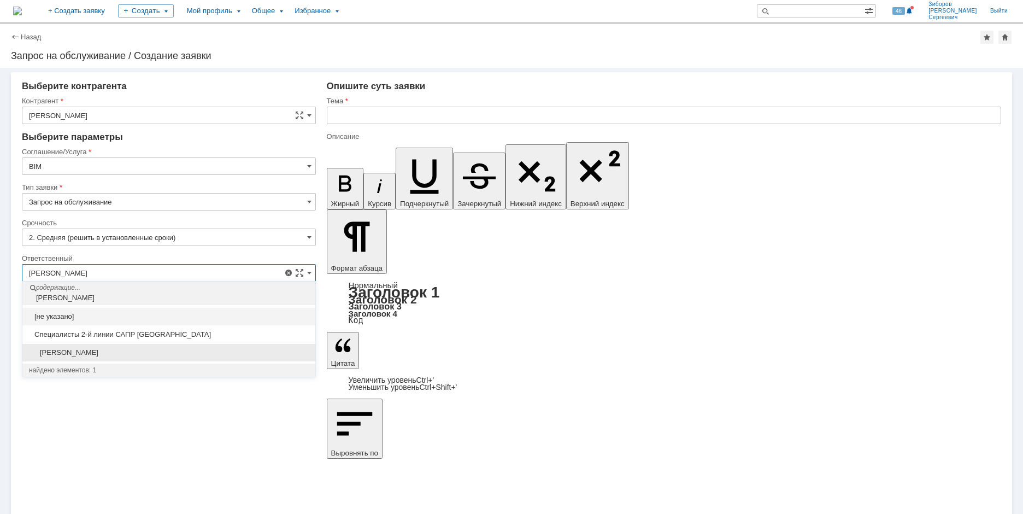
click at [90, 355] on span "[PERSON_NAME]" at bounding box center [169, 352] width 280 height 9
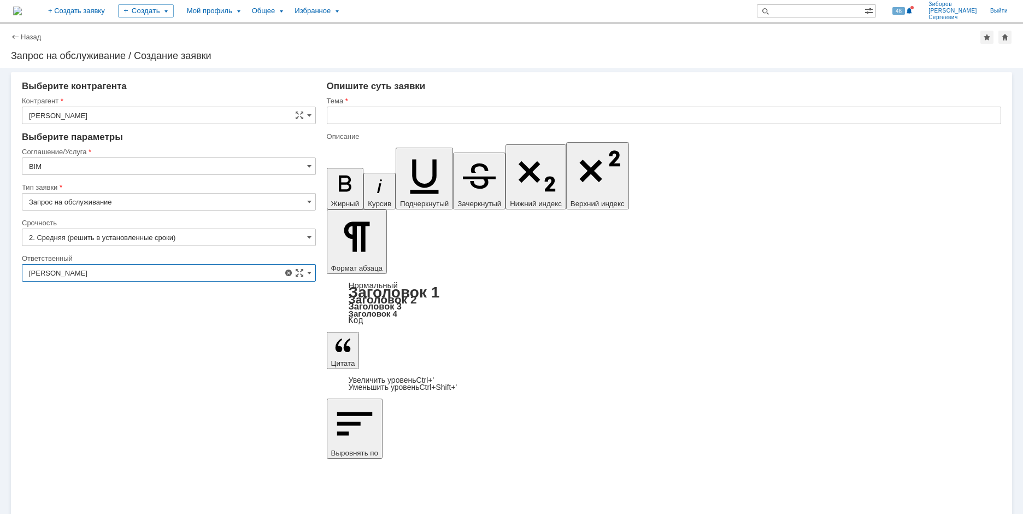
type input "[PERSON_NAME]"
click at [231, 401] on div "Внимание! Выберите контрагента Контрагент Серегин Алексей Юрьевич Контрагент не…" at bounding box center [511, 291] width 1023 height 446
click at [354, 111] on input "text" at bounding box center [664, 115] width 674 height 17
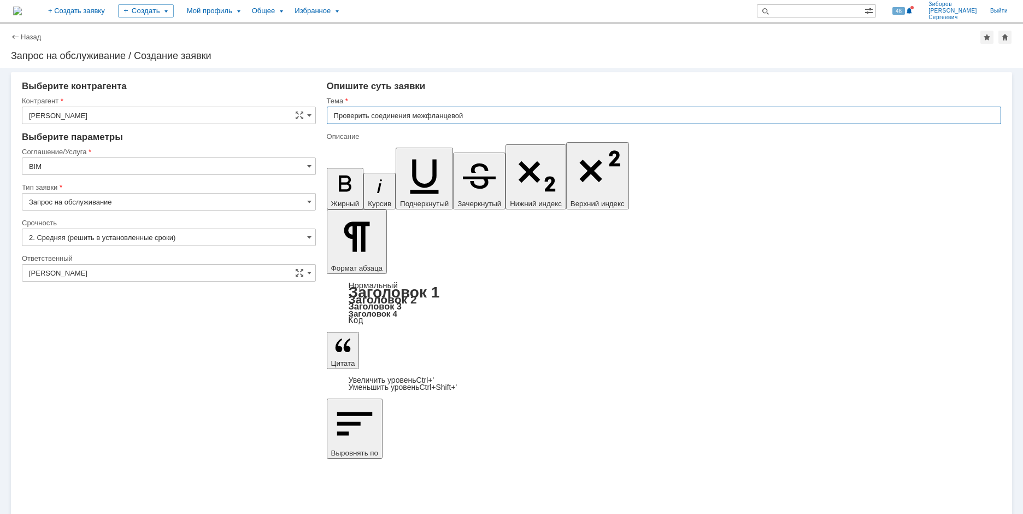
click at [372, 116] on input "Проверить соединения межфланцевой" at bounding box center [664, 115] width 674 height 17
click at [515, 119] on input "Добавить крепёж для межфланцевого соединения" at bounding box center [664, 115] width 674 height 17
click at [606, 115] on input "Добавить крепёж для межфланцевого соединения межфланцевой детали" at bounding box center [664, 115] width 674 height 17
click at [617, 120] on input "Добавить крепёж для межфланцевого соединения межфланцевой детали" at bounding box center [664, 115] width 674 height 17
paste input "Кольцо DN1400-08Х18Г8Н2Т Черт. №"
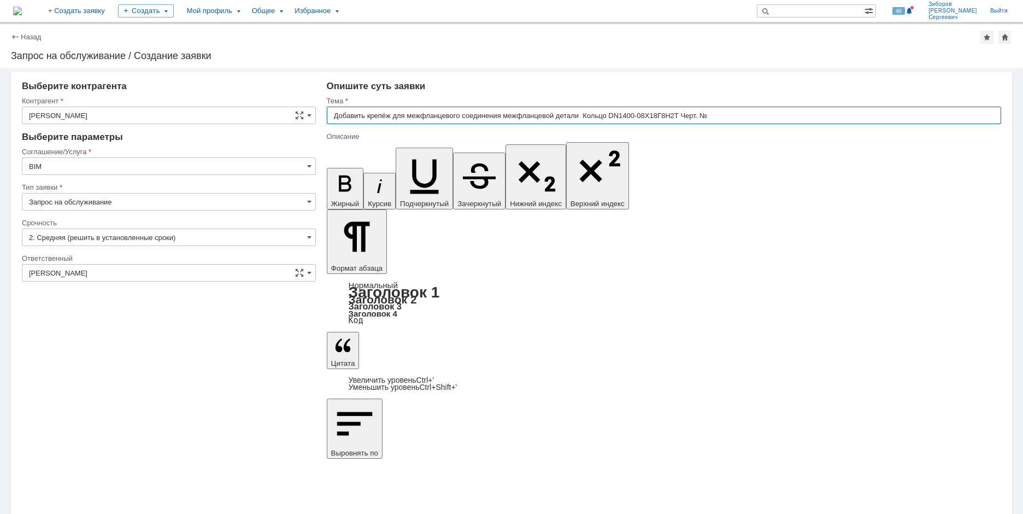
drag, startPoint x: 334, startPoint y: 117, endPoint x: 785, endPoint y: 114, distance: 450.3
click at [785, 114] on input "Добавить крепёж для межфланцевого соединения межфланцевой детали Кольцо DN1400-…" at bounding box center [664, 115] width 674 height 17
click at [729, 109] on input "Добавить крепёж для межфланцевого соединения межфланцевой детали Кольцо DN1400-…" at bounding box center [664, 115] width 674 height 17
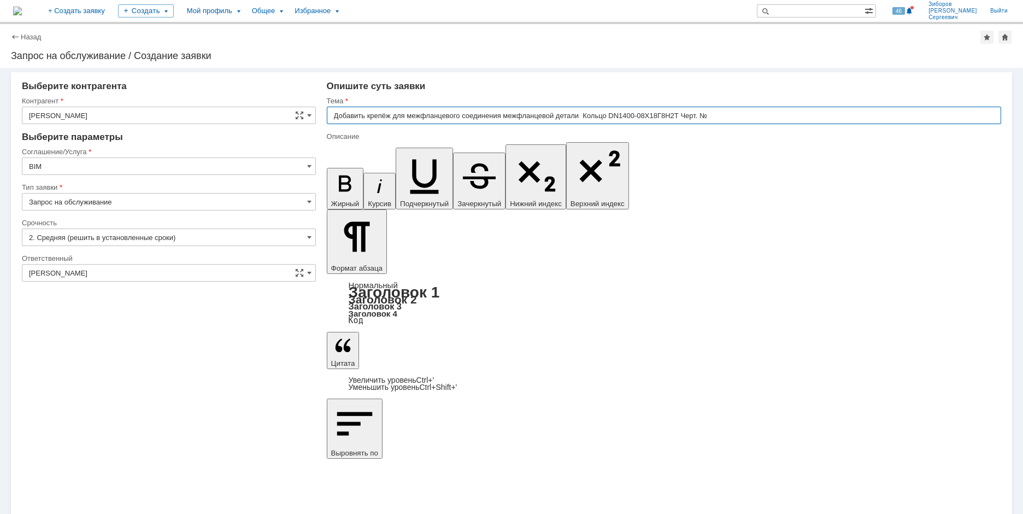
drag, startPoint x: 737, startPoint y: 115, endPoint x: 505, endPoint y: 127, distance: 231.4
click at [505, 127] on div "Тема Добавить крепёж для межфланцевого соединения межфланцевой детали Кольцо DN…" at bounding box center [664, 114] width 674 height 36
click at [597, 116] on input "Добавить крепёж для межфланцевого соединения в миникаталог" at bounding box center [664, 115] width 674 height 17
type input "Добавить крепёж для межфланцевого соединения в миникаталог AS13T"
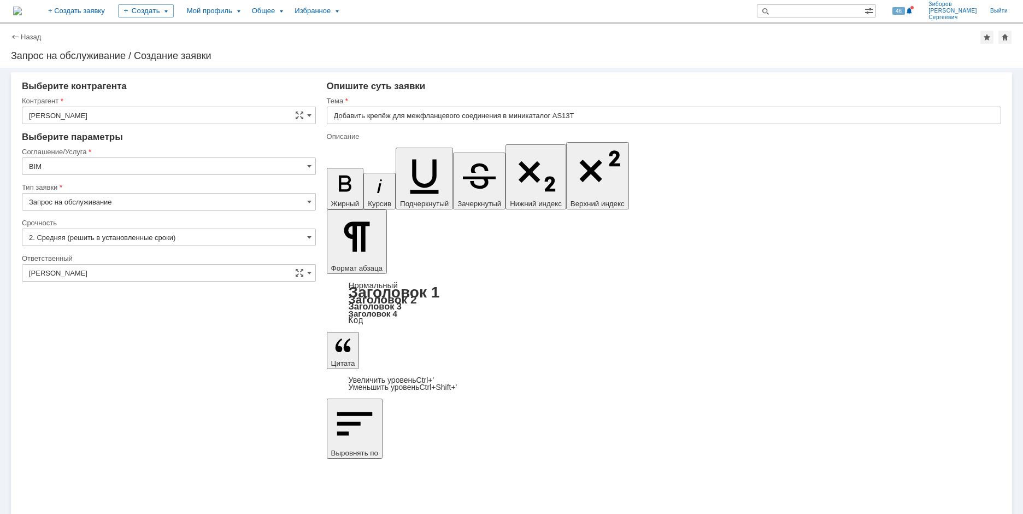
click at [581, 115] on input "Добавить крепёж для межфланцевого соединения в миникаталог AS13T" at bounding box center [664, 115] width 674 height 17
drag, startPoint x: 508, startPoint y: 114, endPoint x: 603, endPoint y: 116, distance: 95.1
click at [603, 116] on input "Добавить крепёж для межфланцевого соединения в миникаталог AS13T" at bounding box center [664, 115] width 674 height 17
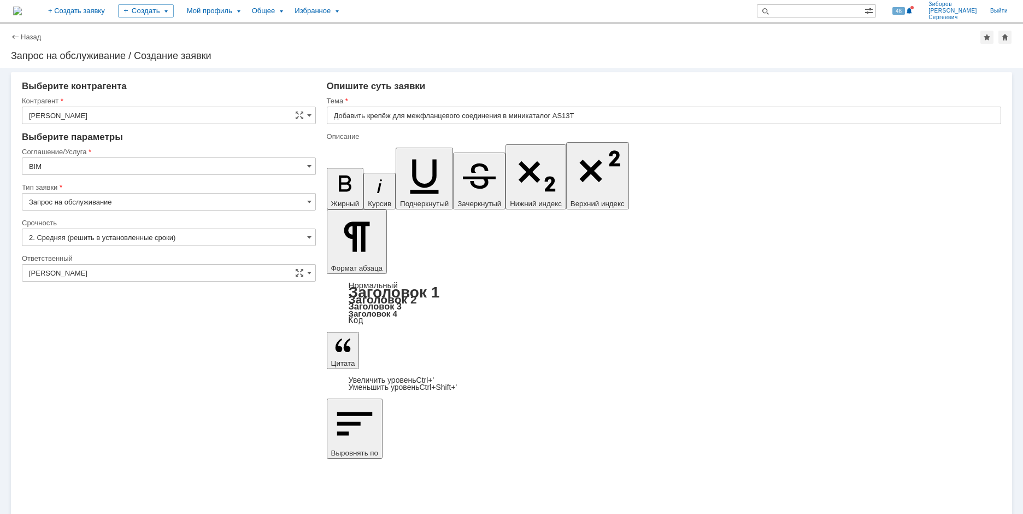
scroll to position [127, 4]
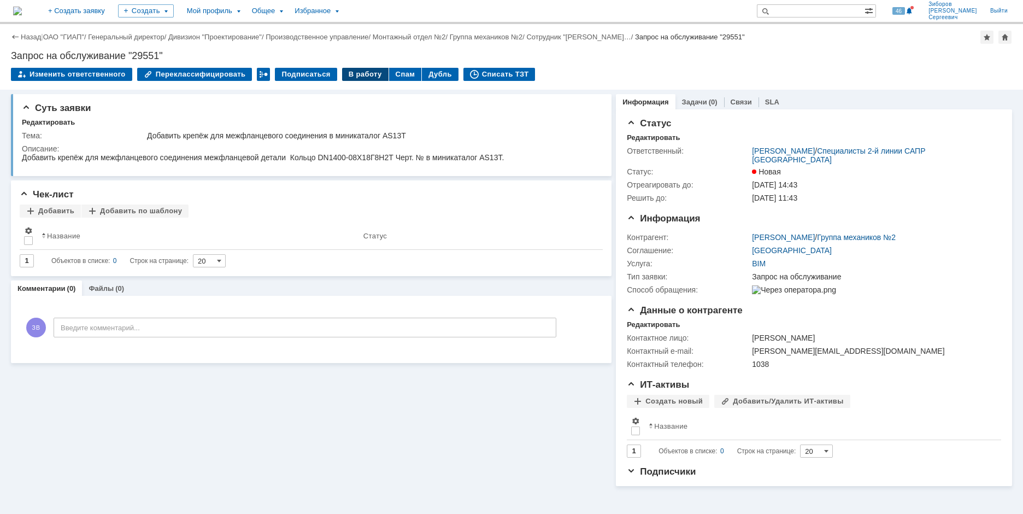
click at [350, 75] on div "В работу" at bounding box center [365, 74] width 46 height 13
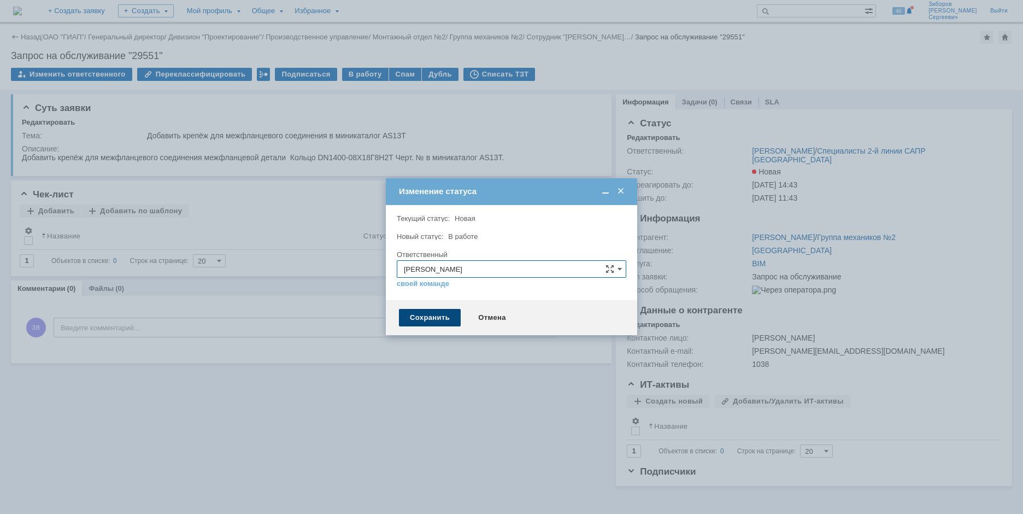
click at [435, 316] on div "Сохранить" at bounding box center [430, 317] width 62 height 17
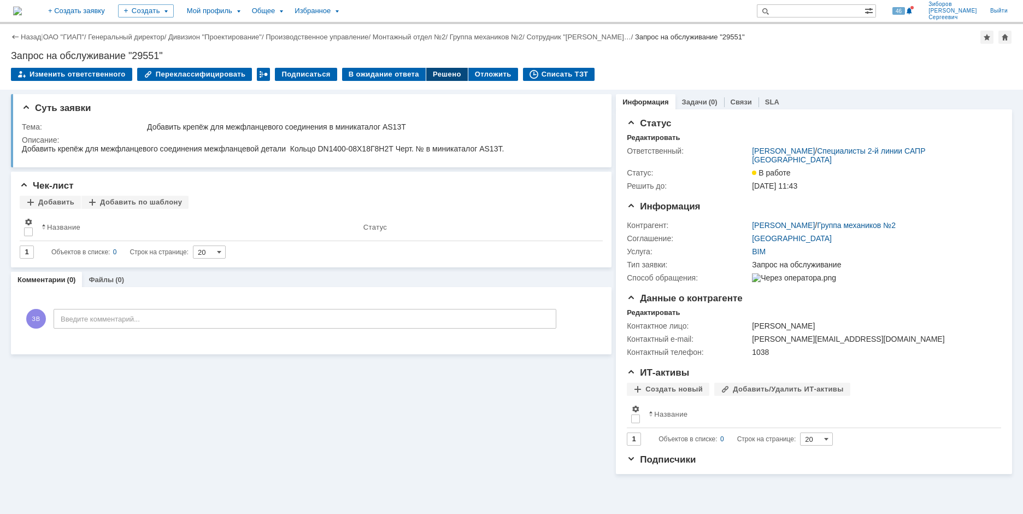
click at [439, 74] on div "Решено" at bounding box center [447, 74] width 42 height 13
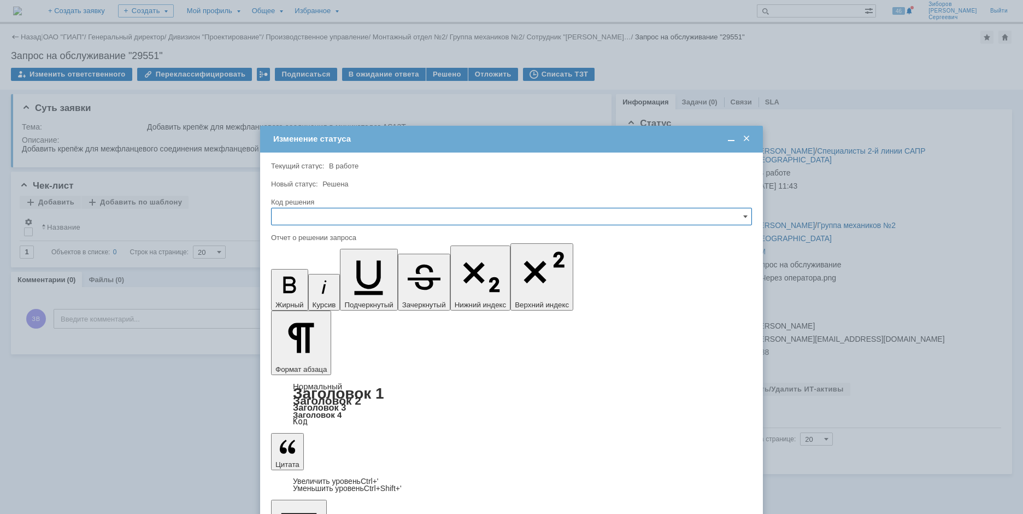
click at [311, 216] on input "text" at bounding box center [511, 216] width 481 height 17
click at [299, 289] on span "Решено" at bounding box center [511, 290] width 467 height 9
type input "Решено"
drag, startPoint x: 311, startPoint y: 3182, endPoint x: 317, endPoint y: 3182, distance: 6.0
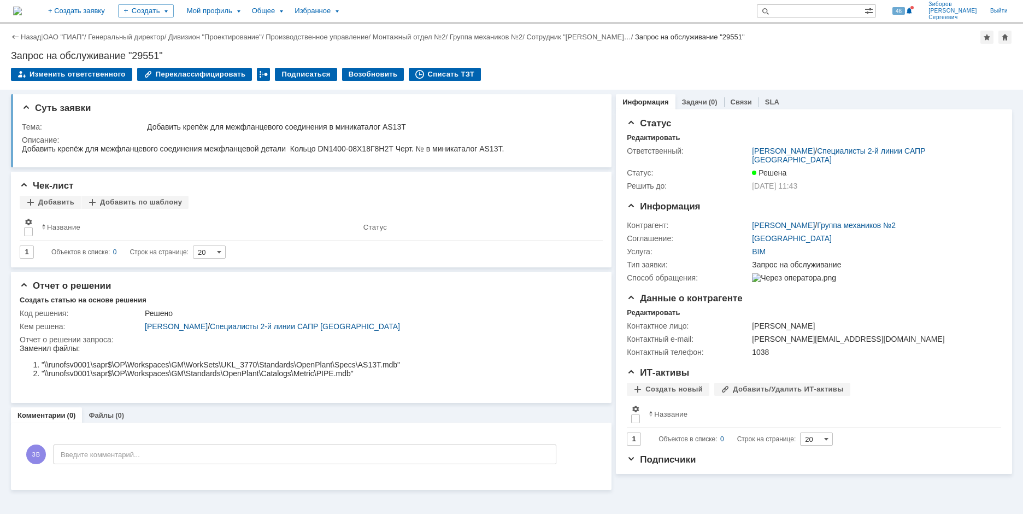
scroll to position [0, 0]
click at [22, 9] on img at bounding box center [17, 11] width 9 height 9
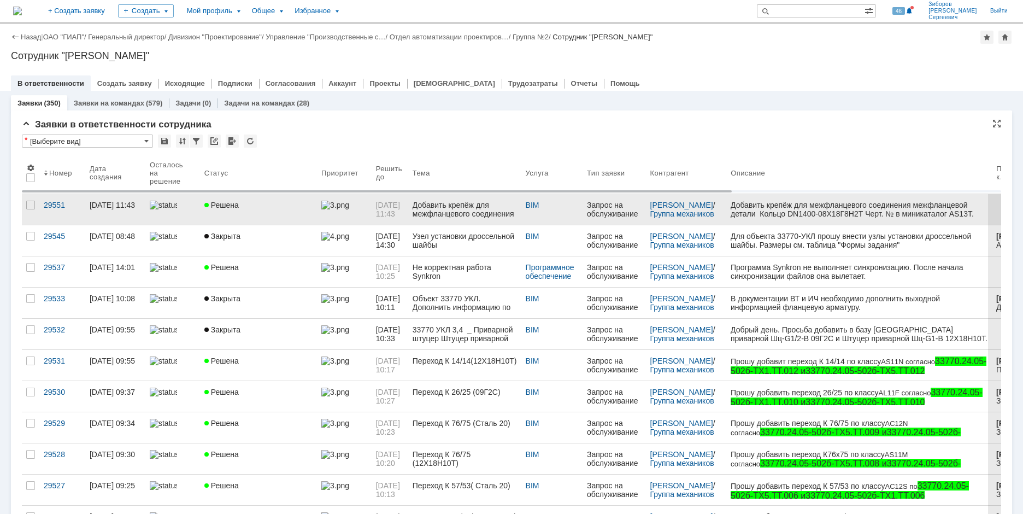
click at [316, 204] on link "Решена" at bounding box center [258, 209] width 117 height 31
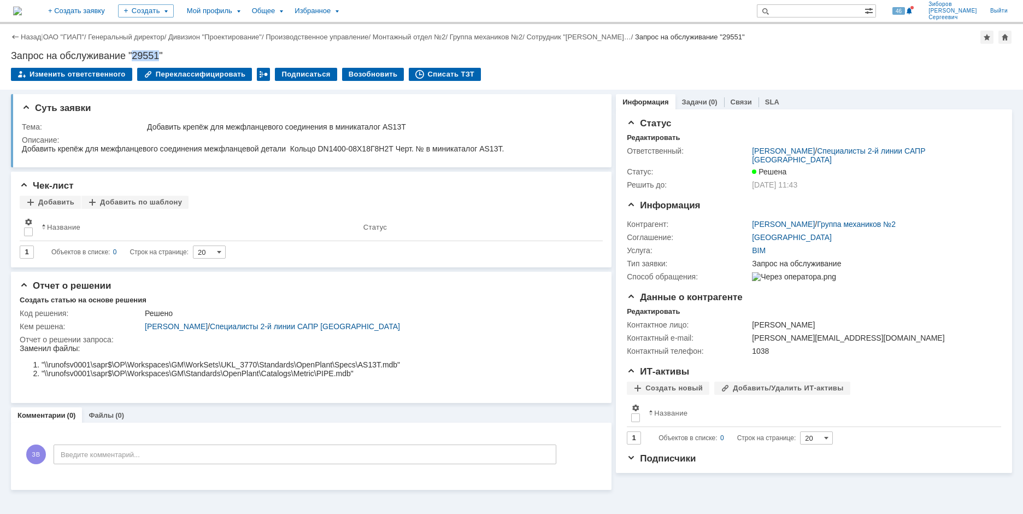
drag, startPoint x: 136, startPoint y: 53, endPoint x: 159, endPoint y: 50, distance: 23.7
click at [159, 50] on div "Запрос на обслуживание "29551"" at bounding box center [511, 55] width 1001 height 11
copy div "29551"
click at [22, 10] on img at bounding box center [17, 11] width 9 height 9
